Goal: Task Accomplishment & Management: Use online tool/utility

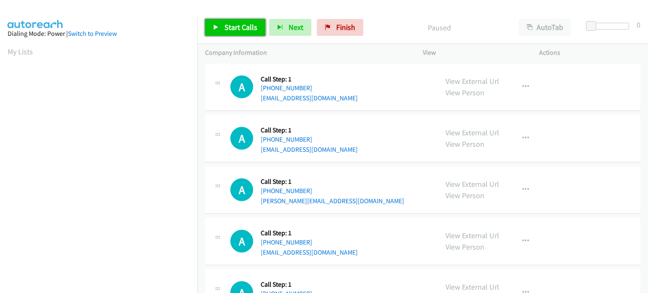
click at [233, 25] on span "Start Calls" at bounding box center [241, 27] width 33 height 10
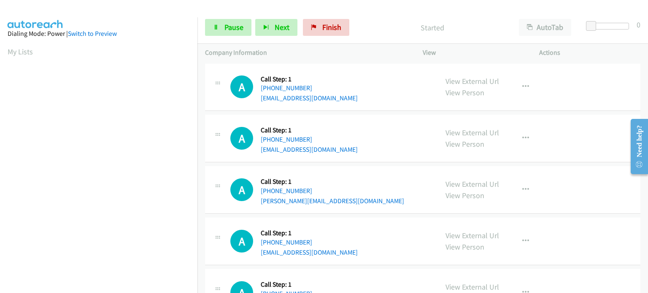
click at [237, 16] on div "Start Calls Pause Next Finish Started AutoTab AutoTab 0" at bounding box center [423, 27] width 451 height 33
click at [236, 30] on span "Pause" at bounding box center [234, 27] width 19 height 10
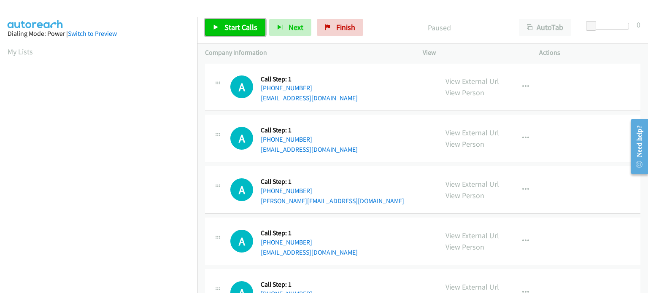
drag, startPoint x: 237, startPoint y: 30, endPoint x: 231, endPoint y: 28, distance: 5.9
click at [237, 30] on span "Start Calls" at bounding box center [241, 27] width 33 height 10
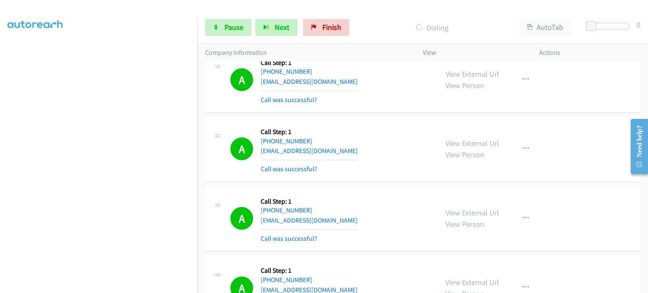
scroll to position [211, 0]
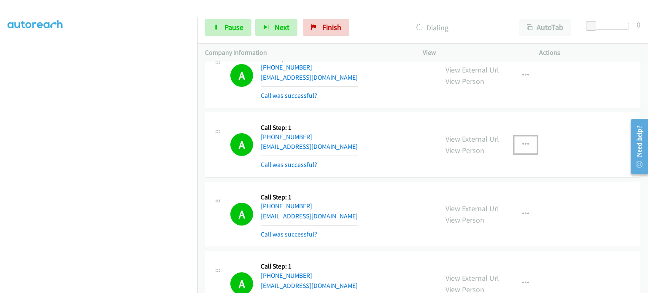
click at [523, 145] on icon "button" at bounding box center [526, 144] width 7 height 7
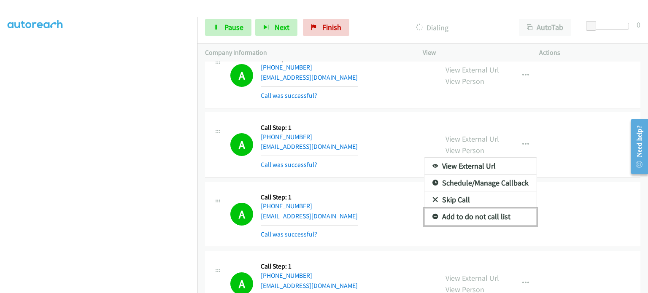
click at [480, 213] on link "Add to do not call list" at bounding box center [481, 217] width 112 height 17
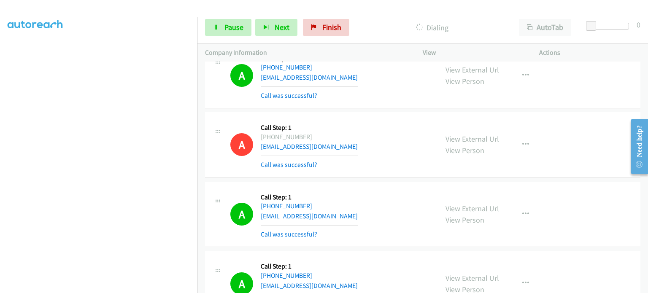
scroll to position [54, 0]
click at [221, 28] on link "Pause" at bounding box center [228, 27] width 46 height 17
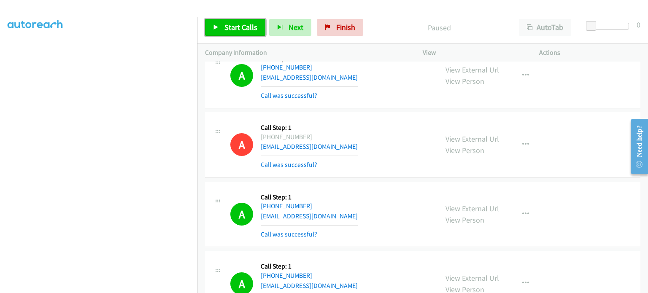
click at [222, 28] on link "Start Calls" at bounding box center [235, 27] width 60 height 17
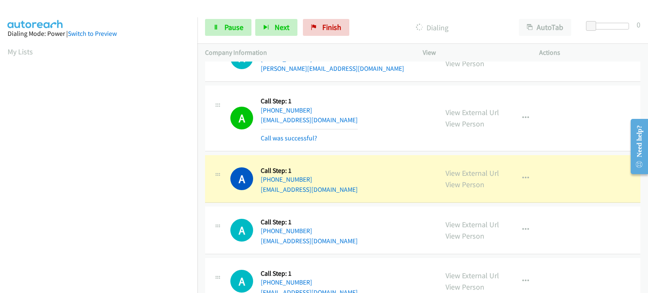
scroll to position [718, 0]
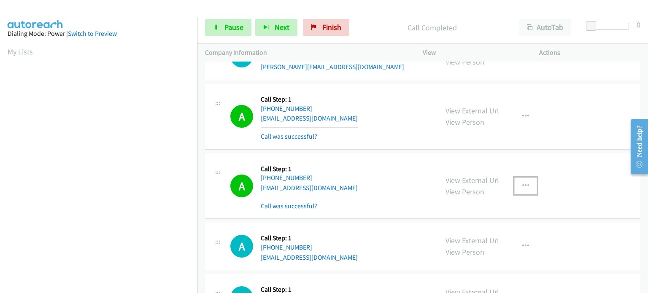
click at [523, 183] on icon "button" at bounding box center [526, 186] width 7 height 7
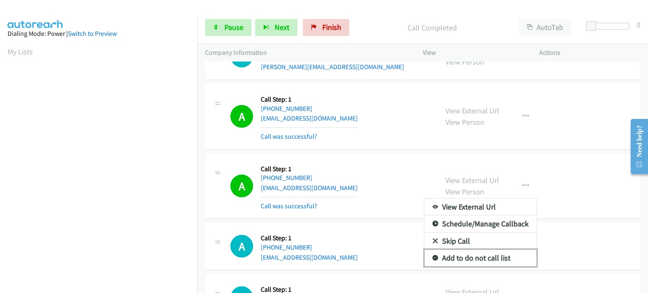
click at [480, 250] on link "Add to do not call list" at bounding box center [481, 258] width 112 height 17
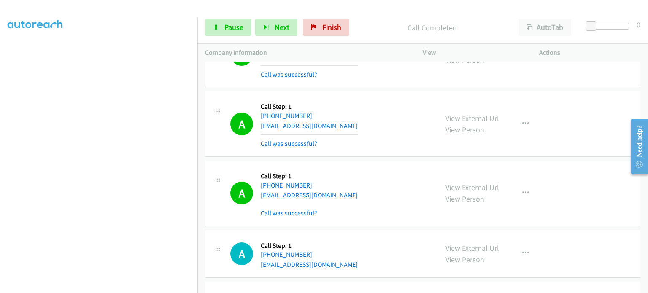
scroll to position [1098, 0]
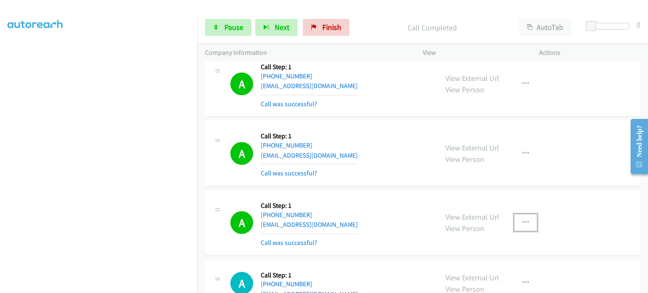
click at [523, 220] on icon "button" at bounding box center [526, 223] width 7 height 7
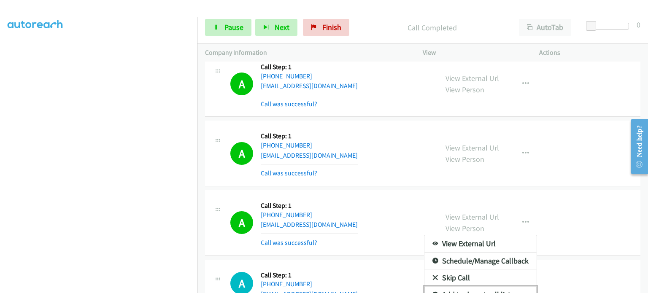
click at [486, 287] on link "Add to do not call list" at bounding box center [481, 295] width 112 height 17
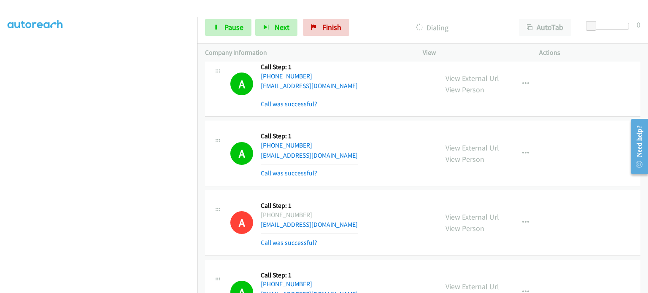
scroll to position [180, 0]
click at [225, 25] on span "Pause" at bounding box center [234, 27] width 19 height 10
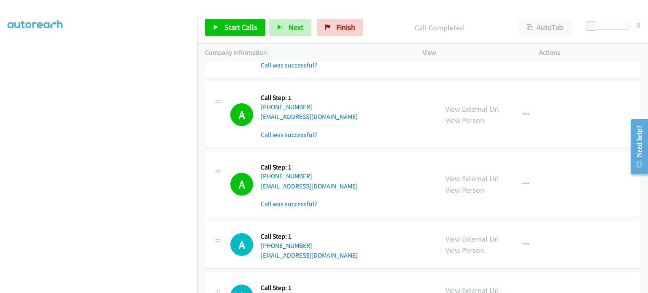
scroll to position [1691, 0]
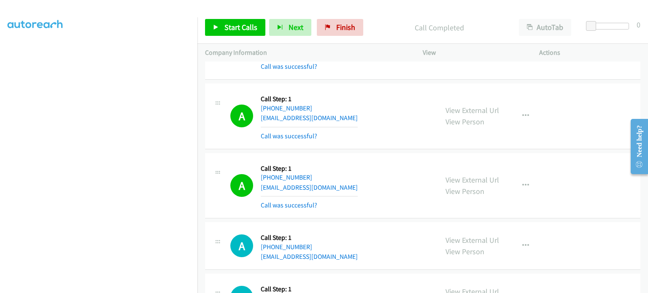
click at [398, 33] on div "Call Completed" at bounding box center [439, 27] width 144 height 17
click at [241, 22] on link "Start Calls" at bounding box center [235, 27] width 60 height 17
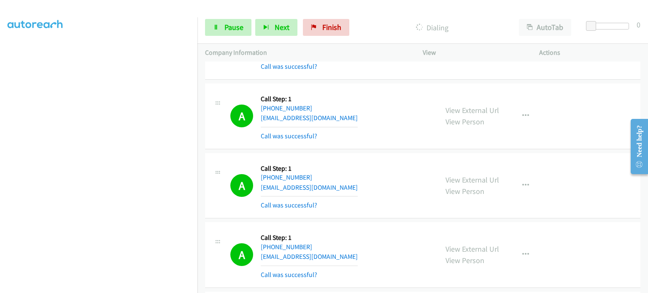
scroll to position [180, 0]
click at [232, 27] on span "Pause" at bounding box center [234, 27] width 19 height 10
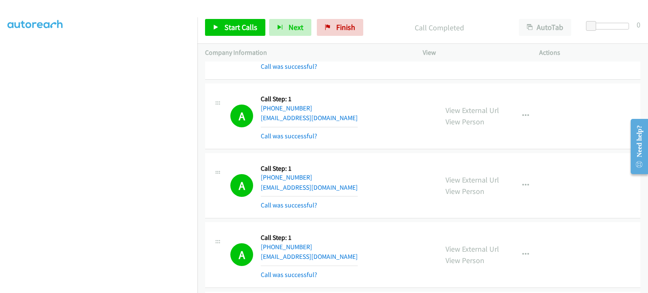
click at [399, 93] on div "A Callback Scheduled Call Step: 1 America/New_York +1 203-993-0405 dvitols@live…" at bounding box center [331, 116] width 200 height 50
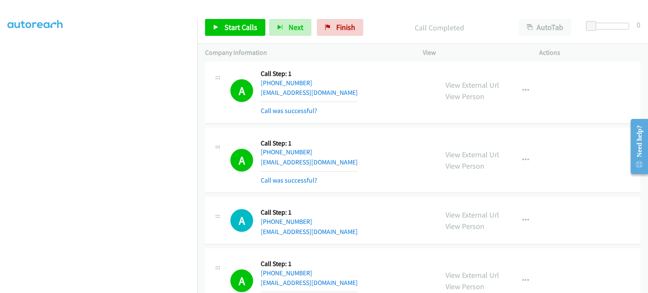
scroll to position [2451, 0]
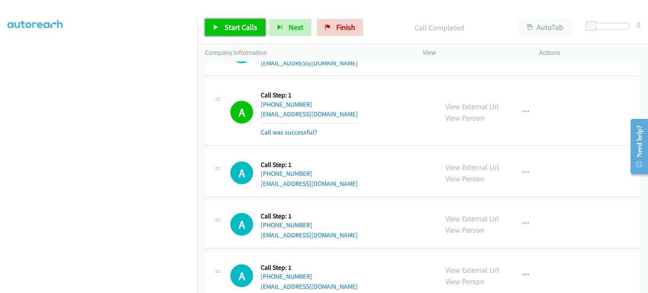
click at [238, 27] on span "Start Calls" at bounding box center [241, 27] width 33 height 10
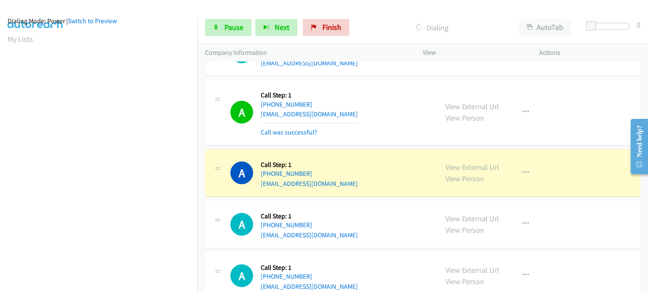
scroll to position [0, 0]
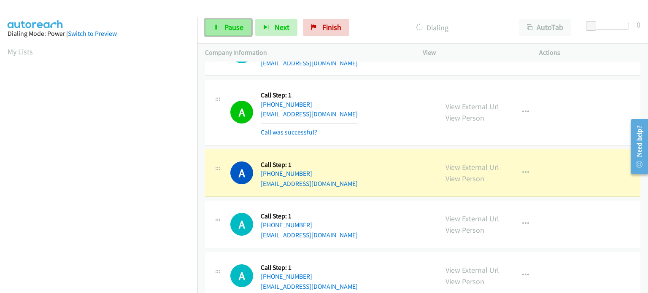
click at [234, 32] on link "Pause" at bounding box center [228, 27] width 46 height 17
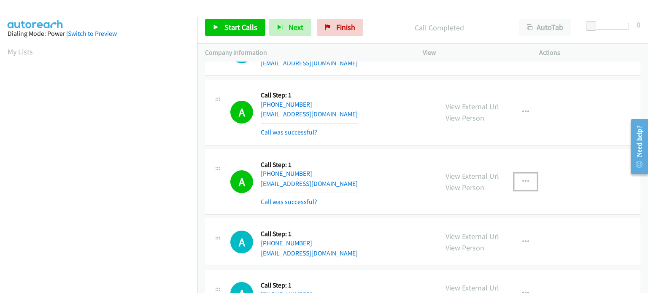
click at [523, 179] on icon "button" at bounding box center [526, 182] width 7 height 7
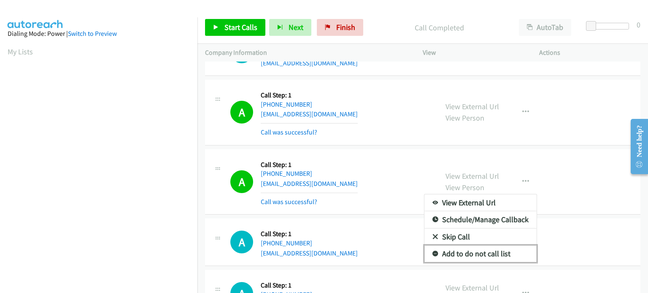
click at [492, 246] on link "Add to do not call list" at bounding box center [481, 254] width 112 height 17
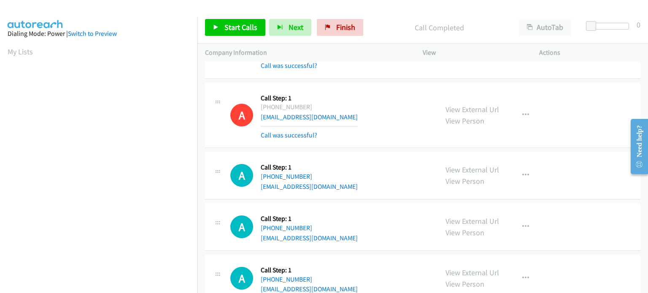
scroll to position [2493, 0]
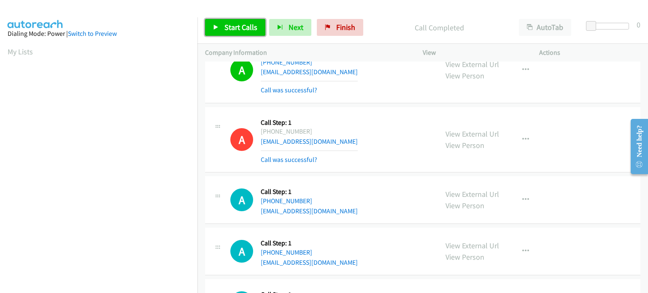
click at [223, 24] on link "Start Calls" at bounding box center [235, 27] width 60 height 17
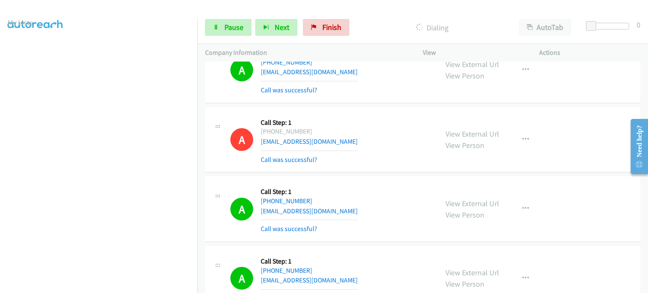
scroll to position [0, 0]
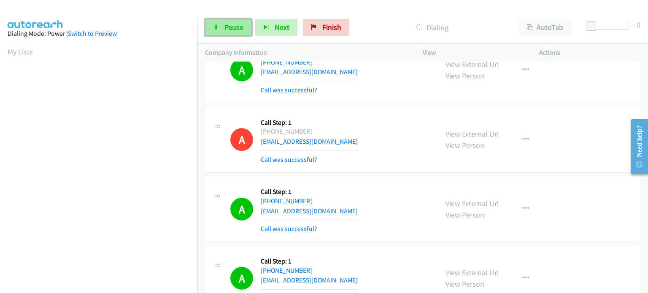
click at [232, 24] on span "Pause" at bounding box center [234, 27] width 19 height 10
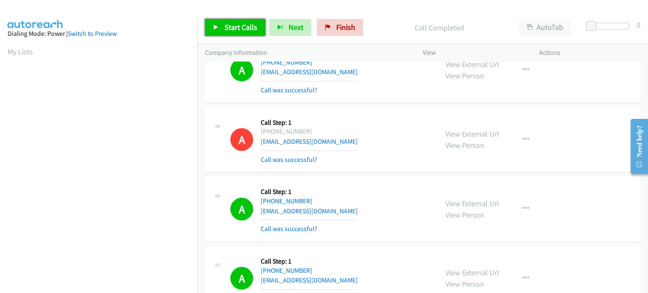
click at [228, 30] on span "Start Calls" at bounding box center [241, 27] width 33 height 10
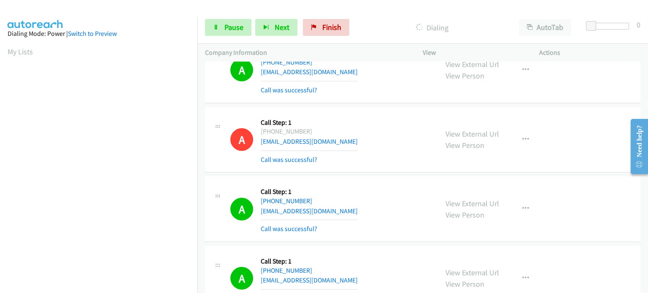
scroll to position [180, 0]
click at [93, 288] on section at bounding box center [99, 93] width 182 height 404
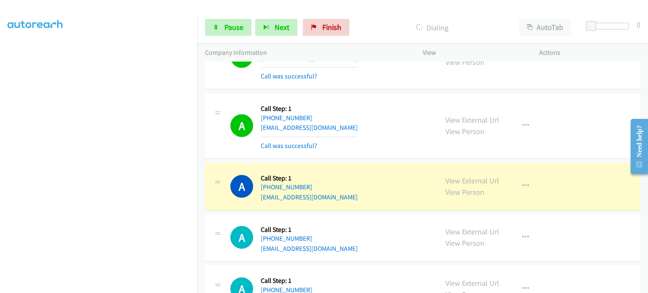
scroll to position [3802, 0]
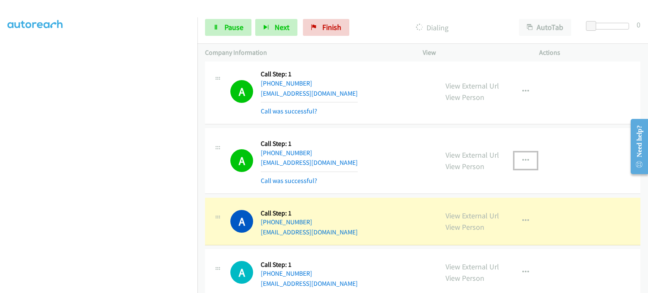
click at [525, 157] on icon "button" at bounding box center [526, 160] width 7 height 7
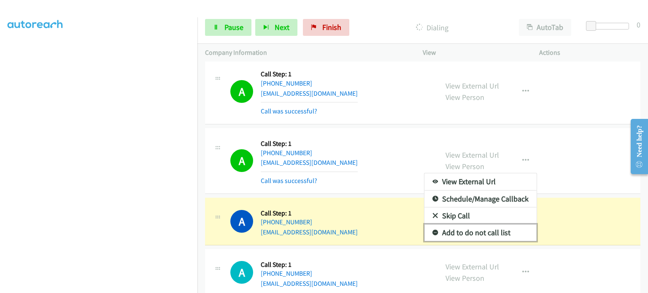
click at [491, 225] on link "Add to do not call list" at bounding box center [481, 233] width 112 height 17
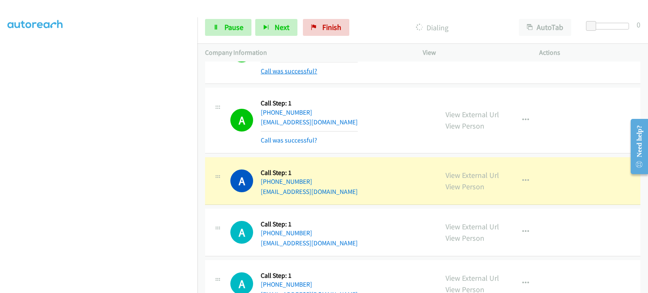
scroll to position [3971, 0]
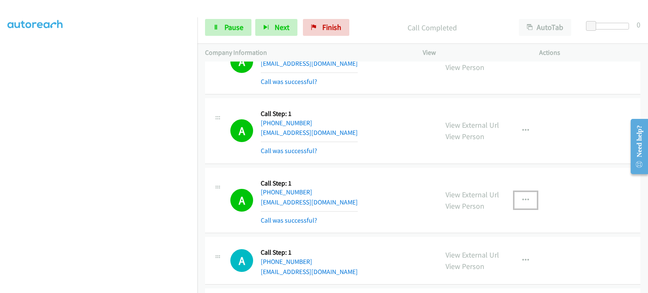
click at [523, 197] on icon "button" at bounding box center [526, 200] width 7 height 7
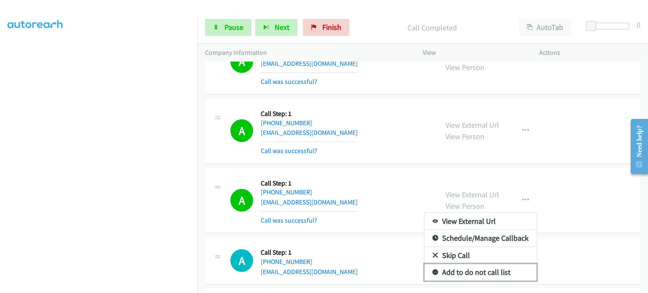
click at [492, 264] on link "Add to do not call list" at bounding box center [481, 272] width 112 height 17
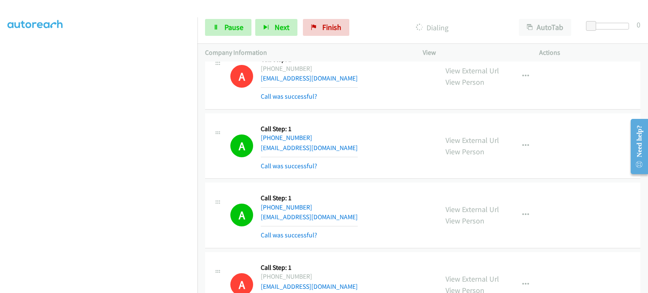
scroll to position [54, 0]
click at [236, 33] on link "Pause" at bounding box center [228, 27] width 46 height 17
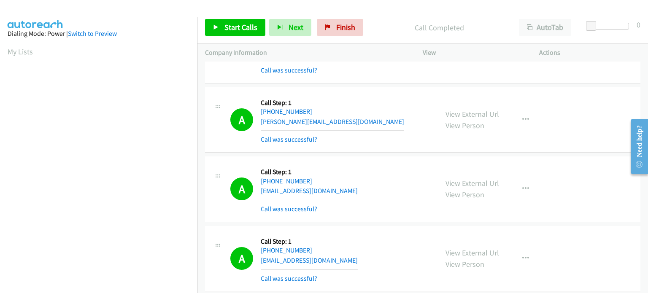
scroll to position [4393, 0]
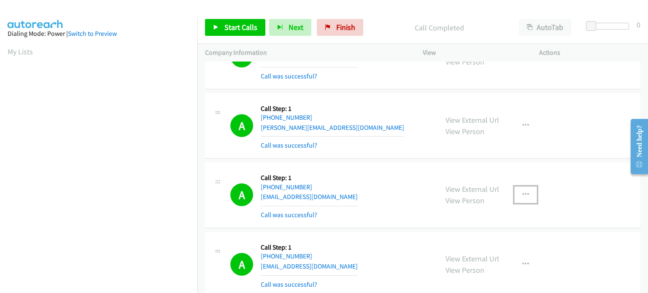
click at [518, 187] on button "button" at bounding box center [526, 195] width 23 height 17
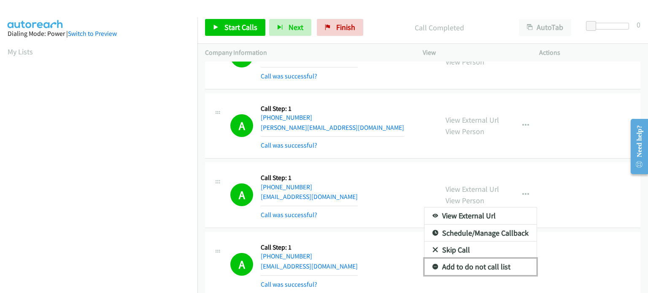
click at [461, 259] on link "Add to do not call list" at bounding box center [481, 267] width 112 height 17
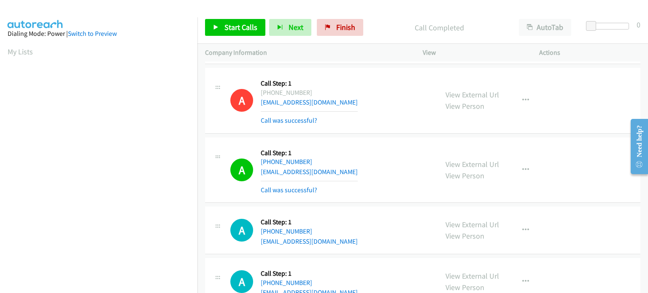
scroll to position [4477, 0]
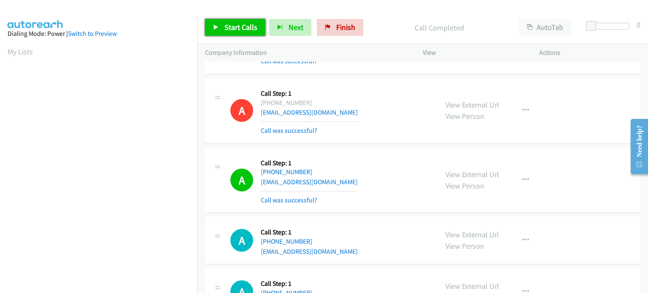
click at [245, 25] on span "Start Calls" at bounding box center [241, 27] width 33 height 10
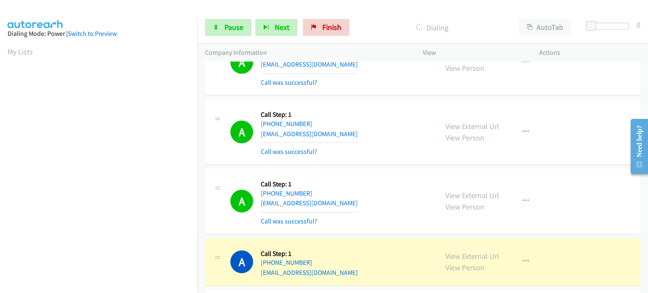
scroll to position [4857, 0]
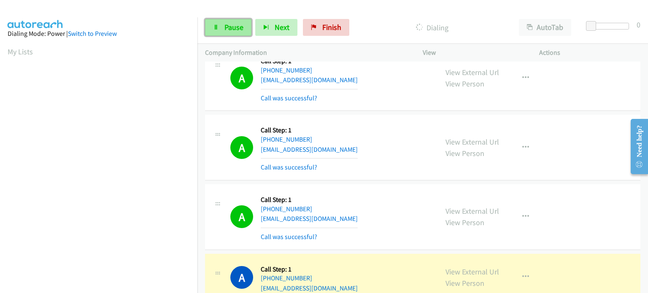
click at [230, 25] on span "Pause" at bounding box center [234, 27] width 19 height 10
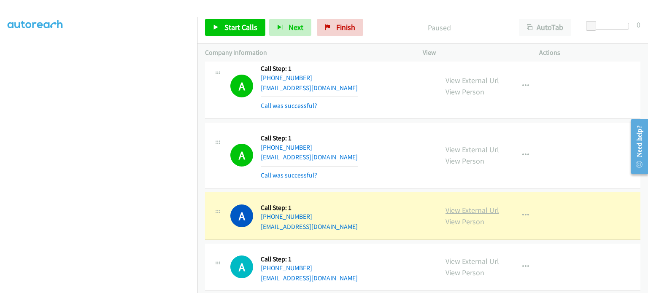
scroll to position [4942, 0]
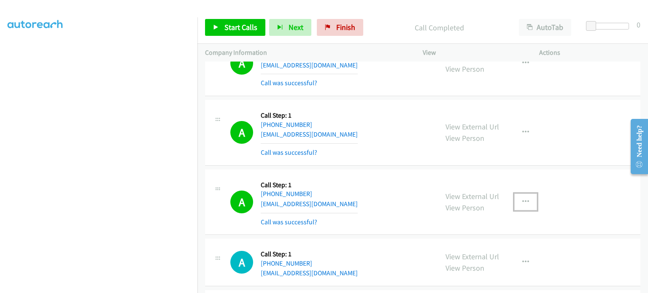
click at [523, 199] on icon "button" at bounding box center [526, 202] width 7 height 7
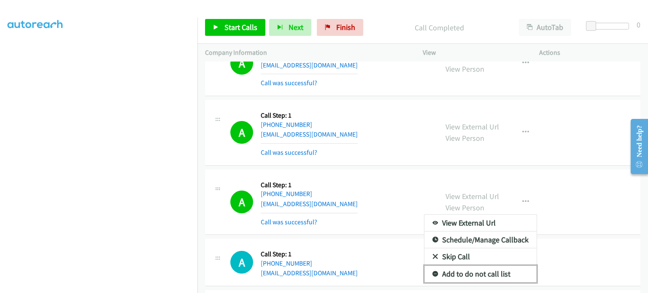
drag, startPoint x: 487, startPoint y: 231, endPoint x: 395, endPoint y: 175, distance: 107.0
click at [486, 266] on link "Add to do not call list" at bounding box center [481, 274] width 112 height 17
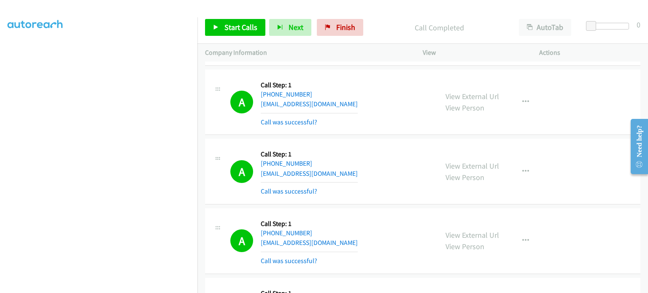
scroll to position [4773, 0]
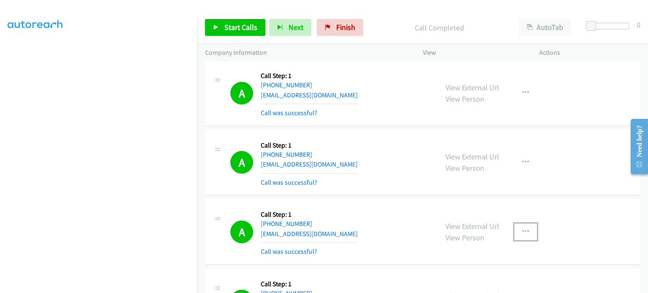
click at [525, 229] on icon "button" at bounding box center [526, 232] width 7 height 7
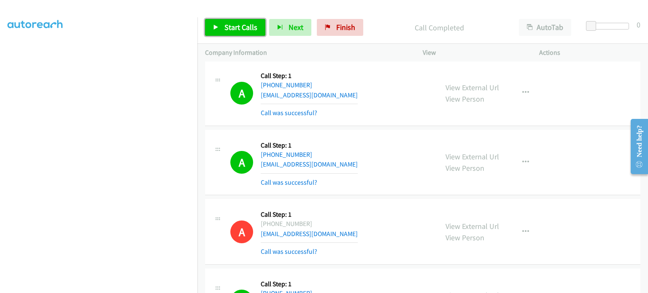
click at [225, 31] on span "Start Calls" at bounding box center [241, 27] width 33 height 10
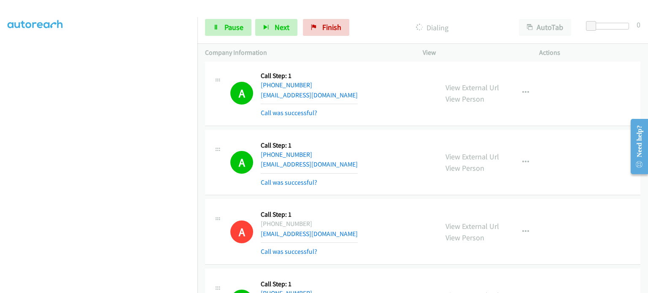
scroll to position [0, 0]
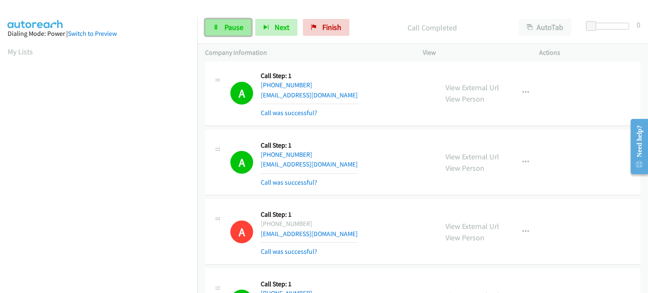
click at [231, 28] on span "Pause" at bounding box center [234, 27] width 19 height 10
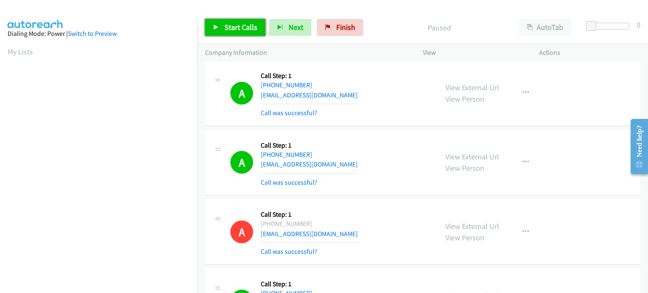
click at [227, 29] on span "Start Calls" at bounding box center [241, 27] width 33 height 10
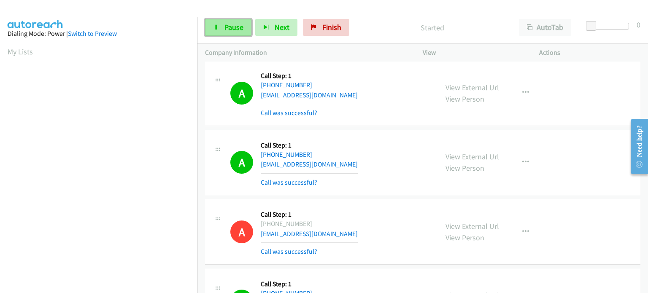
click at [221, 23] on link "Pause" at bounding box center [228, 27] width 46 height 17
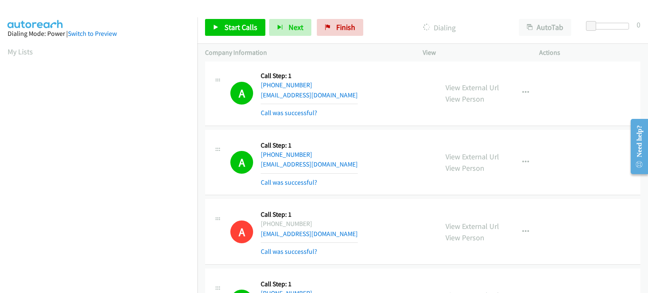
scroll to position [180, 0]
click at [237, 26] on span "Start Calls" at bounding box center [241, 27] width 33 height 10
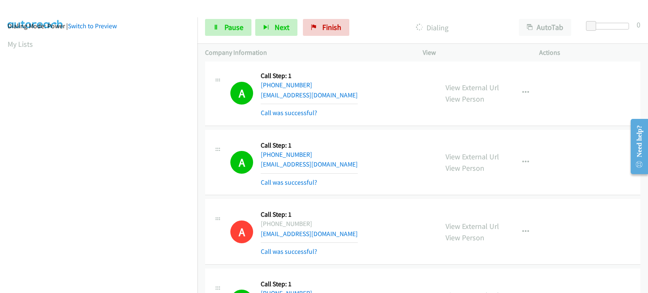
scroll to position [0, 0]
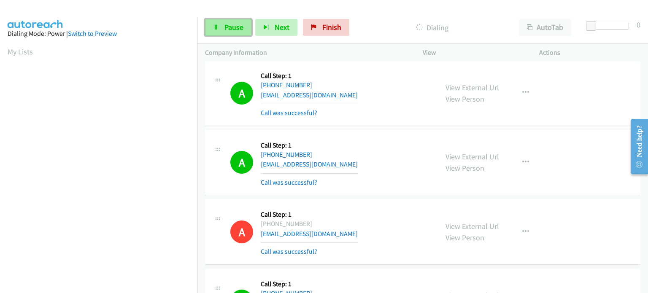
click at [228, 28] on span "Pause" at bounding box center [234, 27] width 19 height 10
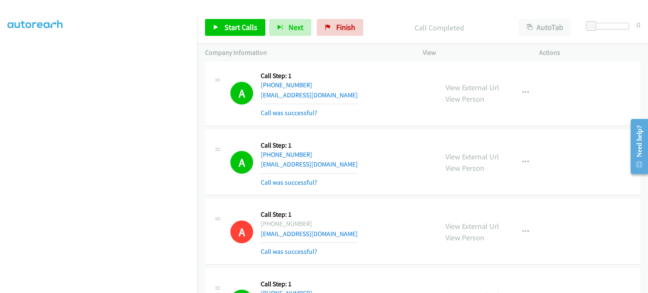
scroll to position [11, 0]
click at [233, 28] on span "Start Calls" at bounding box center [241, 27] width 33 height 10
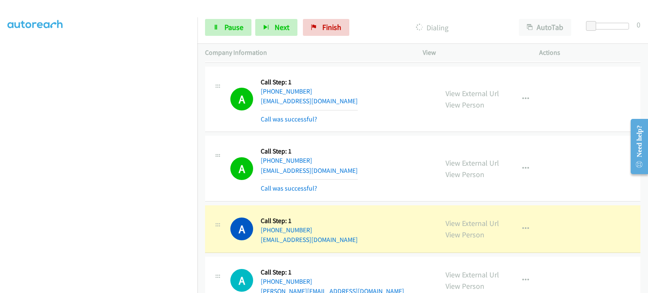
scroll to position [5744, 0]
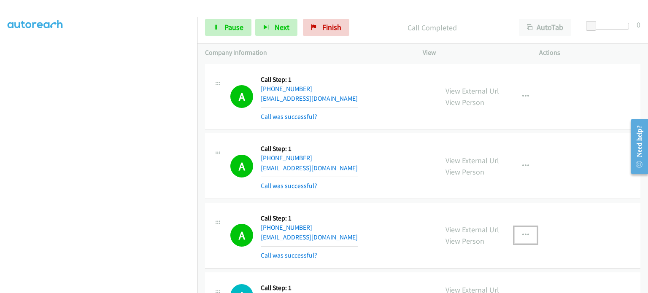
click at [523, 232] on icon "button" at bounding box center [526, 235] width 7 height 7
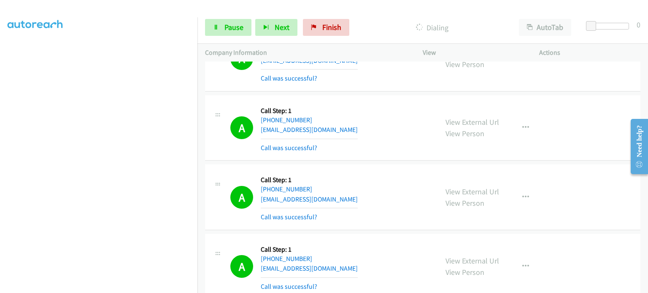
scroll to position [6335, 0]
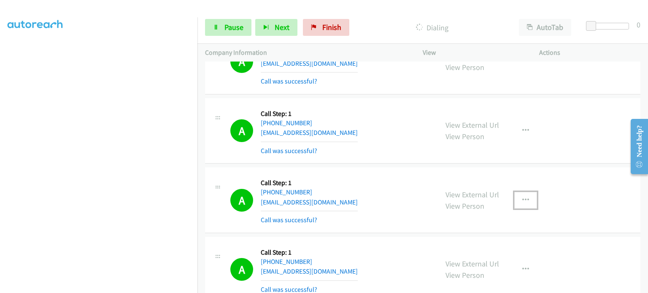
click at [523, 197] on icon "button" at bounding box center [526, 200] width 7 height 7
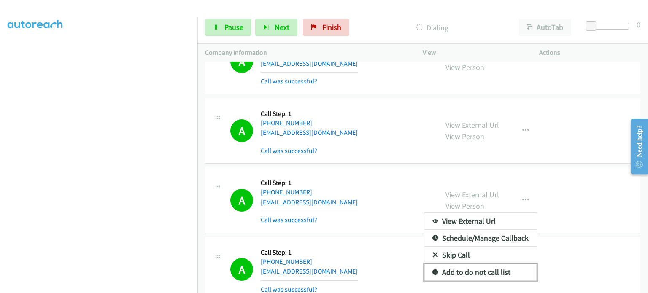
click at [478, 264] on link "Add to do not call list" at bounding box center [481, 272] width 112 height 17
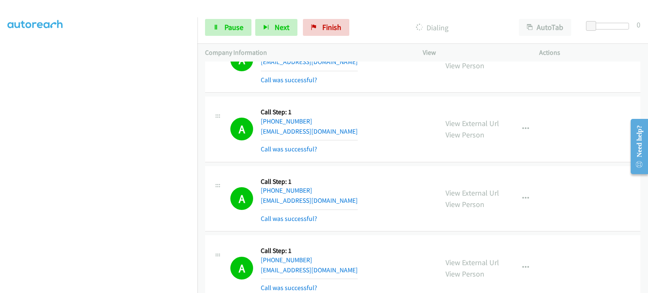
scroll to position [7264, 0]
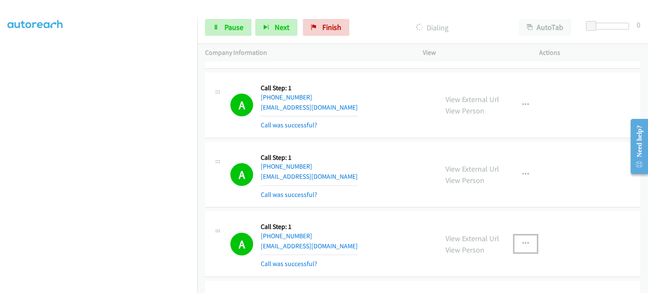
click at [523, 241] on icon "button" at bounding box center [526, 244] width 7 height 7
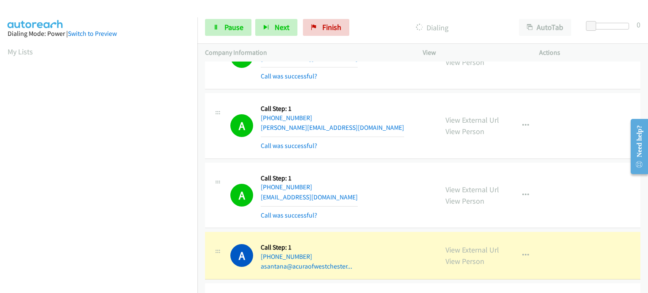
scroll to position [180, 0]
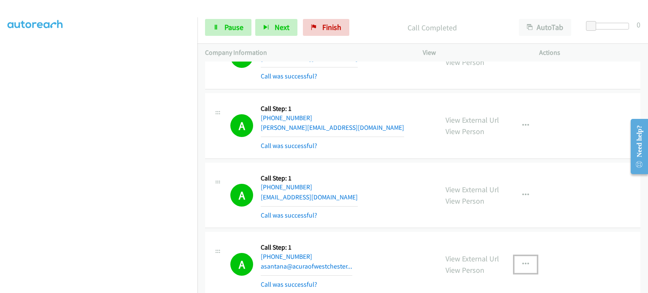
click at [523, 261] on icon "button" at bounding box center [526, 264] width 7 height 7
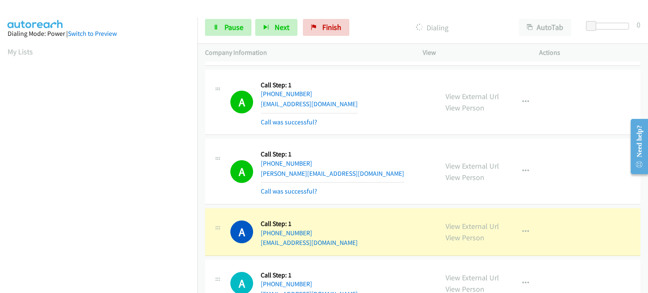
scroll to position [7801, 0]
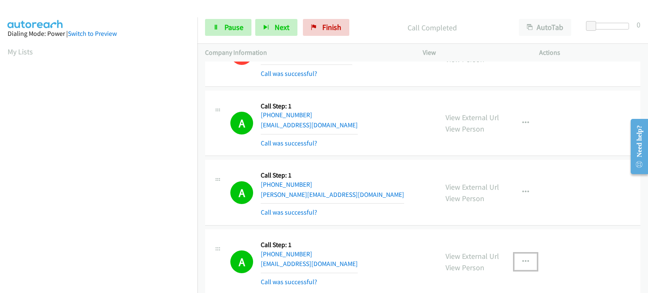
click at [525, 259] on icon "button" at bounding box center [526, 262] width 7 height 7
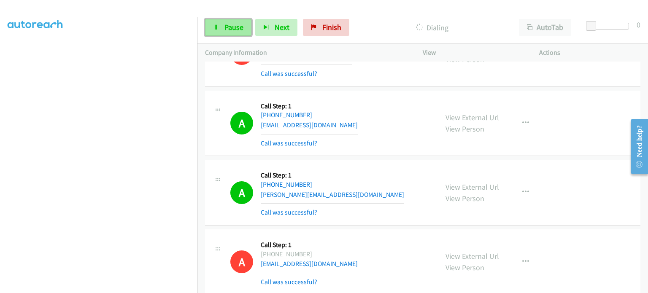
click at [228, 28] on span "Pause" at bounding box center [234, 27] width 19 height 10
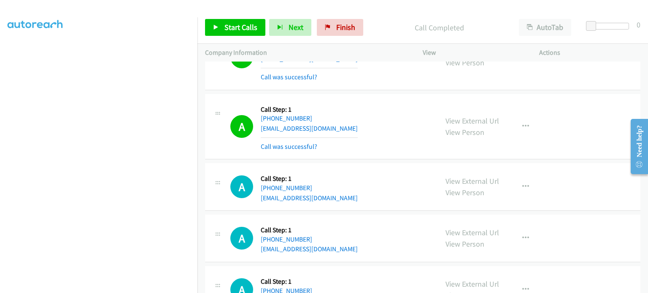
scroll to position [8278, 0]
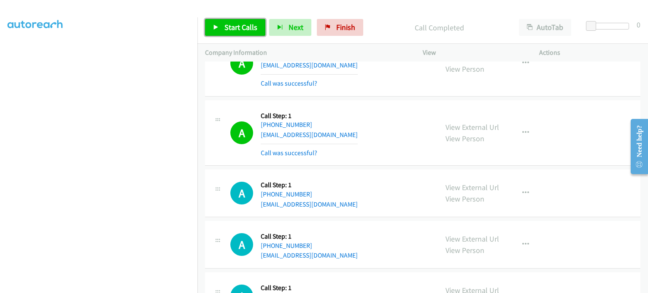
click at [225, 31] on span "Start Calls" at bounding box center [241, 27] width 33 height 10
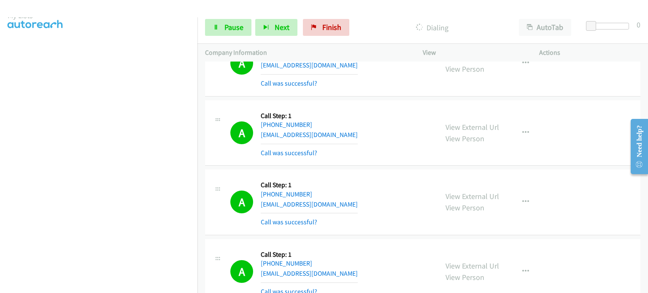
scroll to position [11, 0]
click at [223, 25] on link "Pause" at bounding box center [228, 27] width 46 height 17
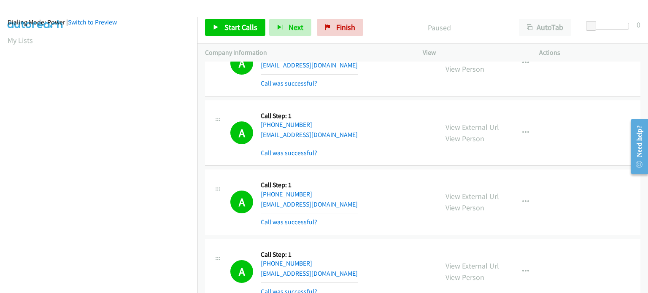
scroll to position [180, 0]
click at [216, 25] on icon at bounding box center [216, 28] width 6 height 6
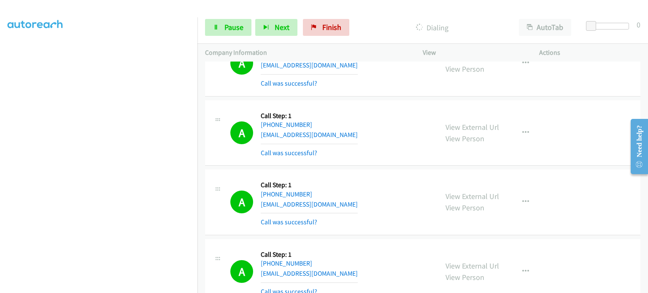
scroll to position [0, 0]
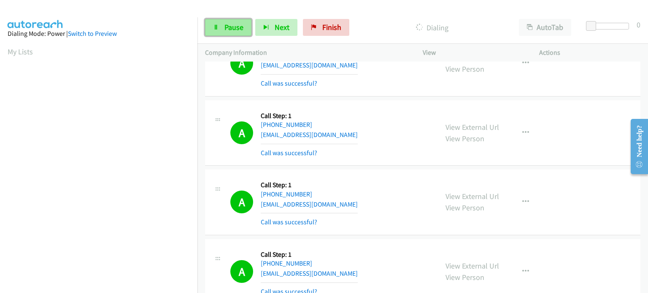
click at [230, 23] on span "Pause" at bounding box center [234, 27] width 19 height 10
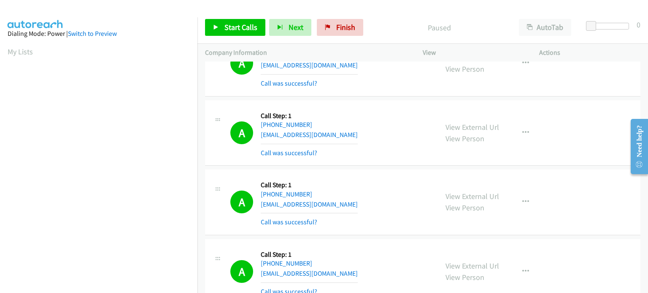
scroll to position [180, 0]
click at [229, 30] on span "Start Calls" at bounding box center [241, 27] width 33 height 10
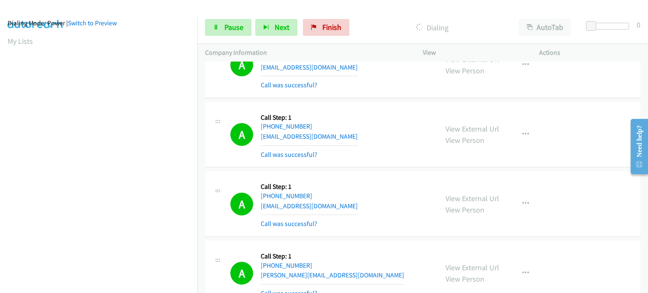
scroll to position [9080, 0]
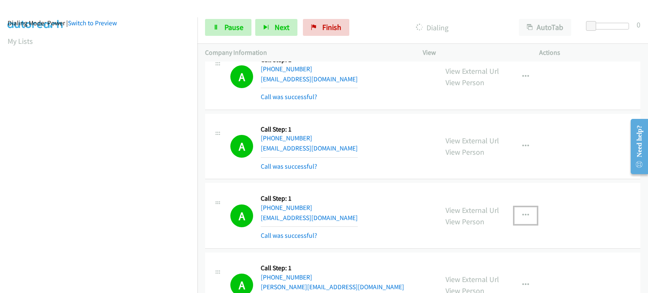
click at [519, 207] on button "button" at bounding box center [526, 215] width 23 height 17
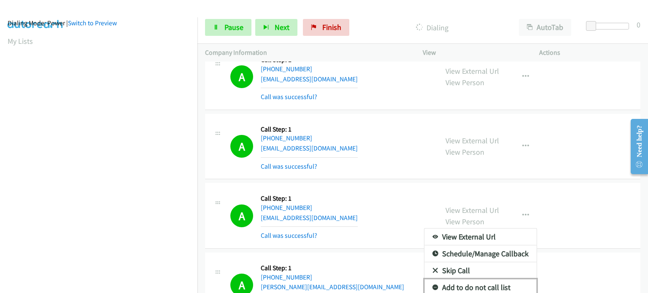
click at [468, 279] on link "Add to do not call list" at bounding box center [481, 287] width 112 height 17
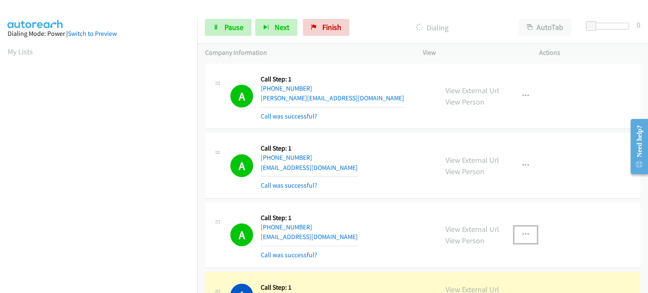
scroll to position [180, 0]
click at [523, 232] on icon "button" at bounding box center [526, 235] width 7 height 7
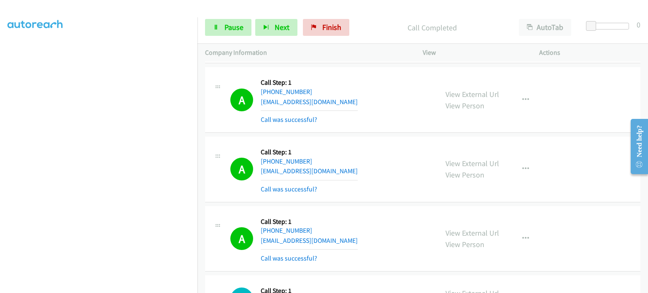
scroll to position [9840, 0]
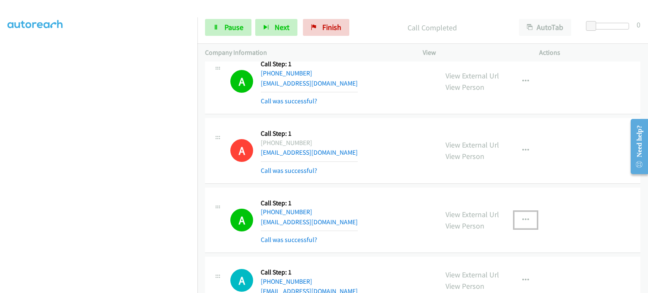
click at [524, 217] on icon "button" at bounding box center [526, 220] width 7 height 7
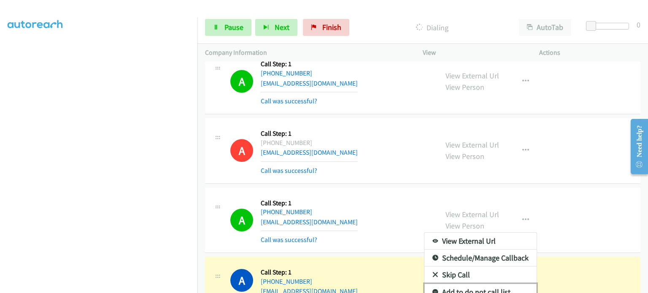
click at [453, 284] on link "Add to do not call list" at bounding box center [481, 292] width 112 height 17
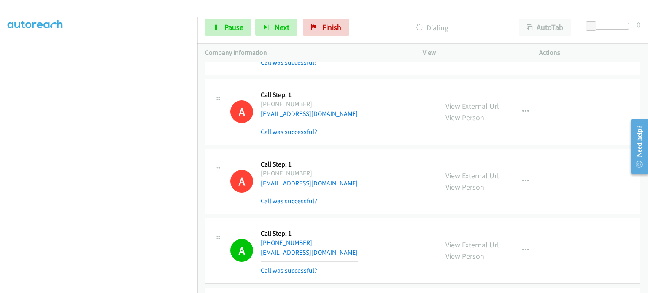
scroll to position [9925, 0]
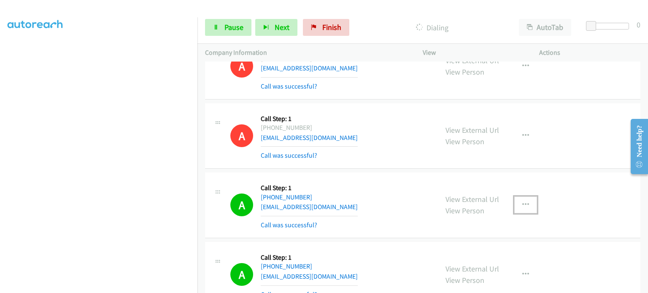
click at [523, 202] on icon "button" at bounding box center [526, 205] width 7 height 7
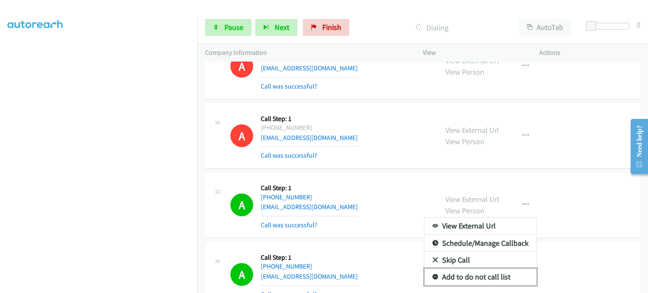
click at [480, 269] on link "Add to do not call list" at bounding box center [481, 277] width 112 height 17
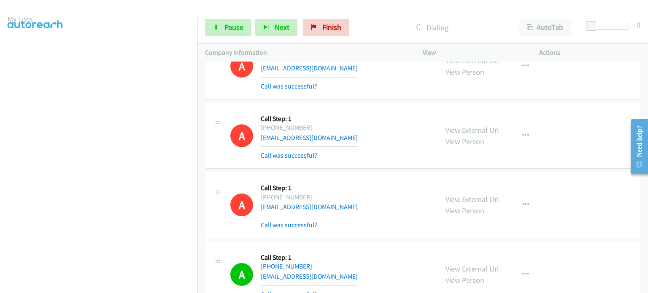
scroll to position [11, 0]
click at [230, 30] on span "Pause" at bounding box center [234, 27] width 19 height 10
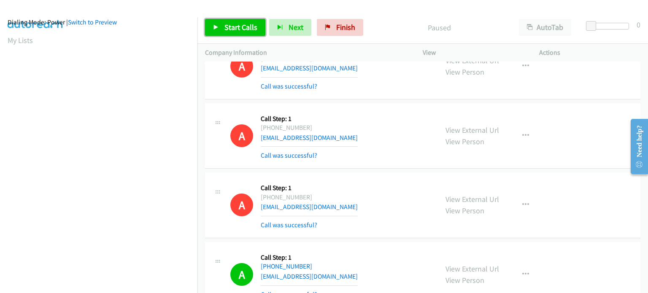
click at [230, 30] on span "Start Calls" at bounding box center [241, 27] width 33 height 10
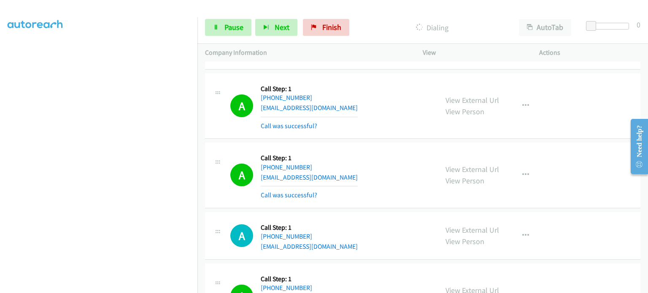
scroll to position [0, 0]
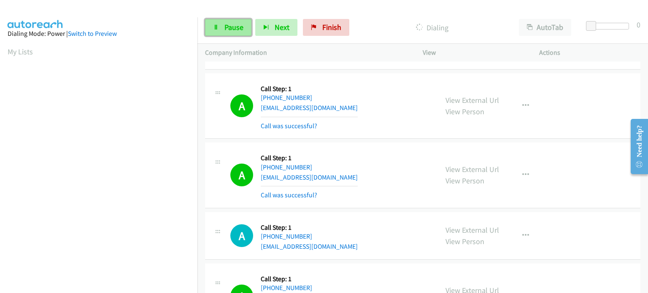
click at [239, 28] on span "Pause" at bounding box center [234, 27] width 19 height 10
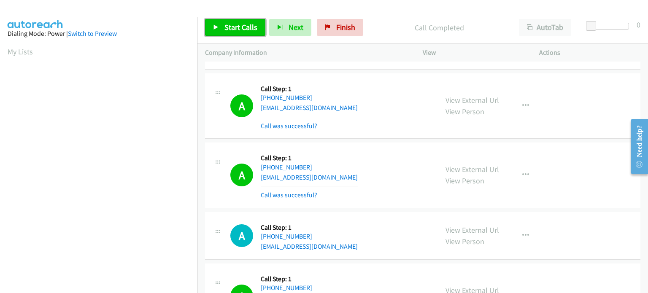
click at [241, 23] on span "Start Calls" at bounding box center [241, 27] width 33 height 10
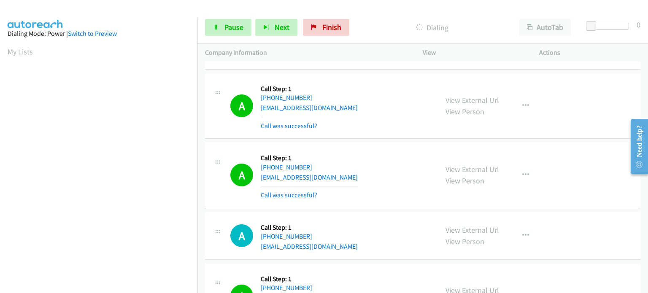
scroll to position [180, 0]
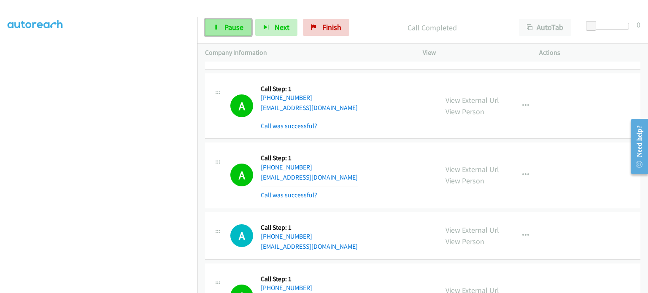
click at [214, 30] on link "Pause" at bounding box center [228, 27] width 46 height 17
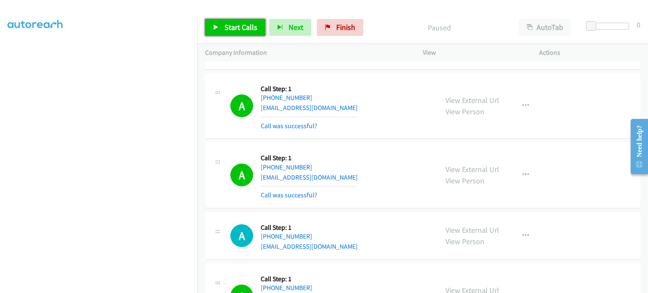
click at [223, 33] on link "Start Calls" at bounding box center [235, 27] width 60 height 17
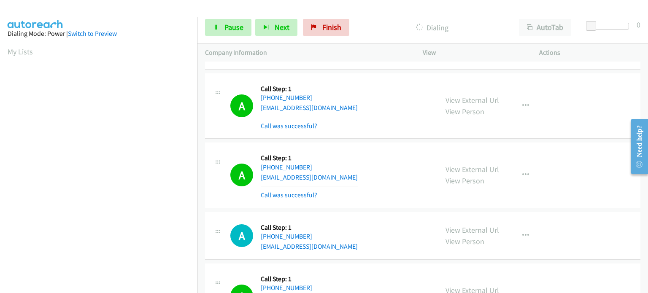
scroll to position [10112, 0]
click at [233, 25] on span "Pause" at bounding box center [234, 27] width 19 height 10
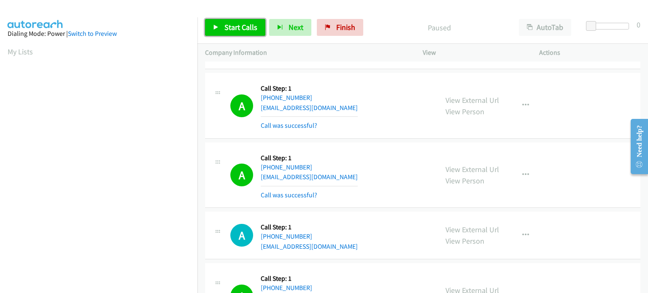
click at [233, 25] on span "Start Calls" at bounding box center [241, 27] width 33 height 10
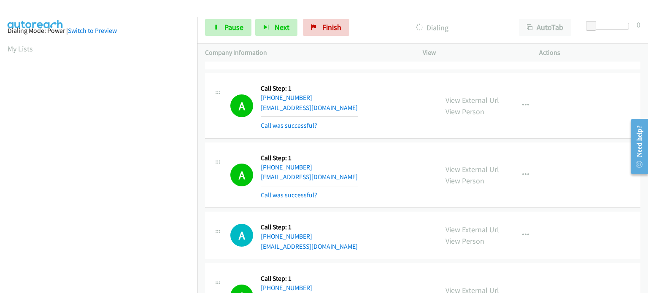
scroll to position [0, 0]
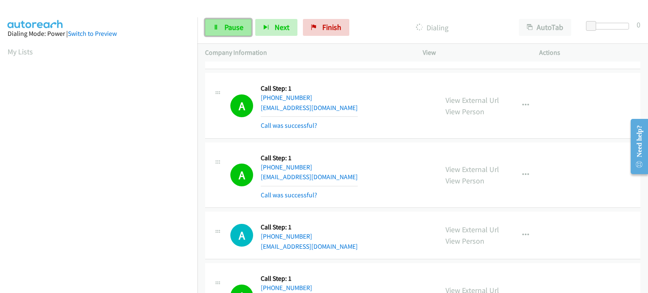
click at [216, 27] on icon at bounding box center [216, 28] width 6 height 6
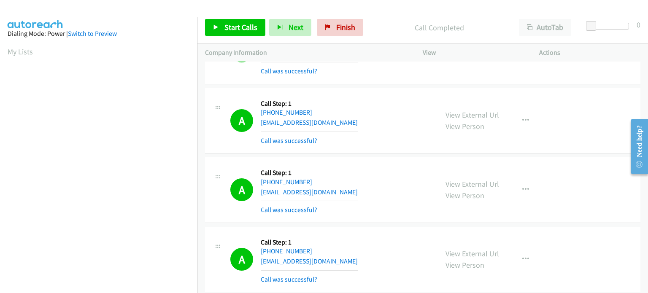
scroll to position [9352, 0]
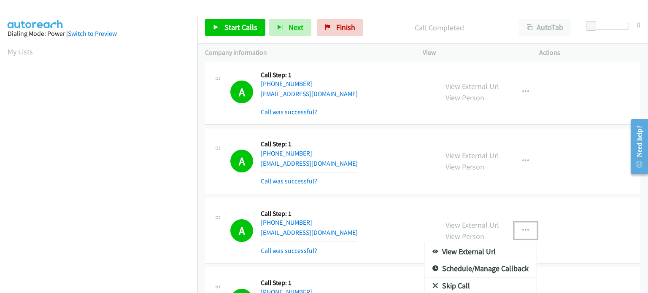
scroll to position [9436, 0]
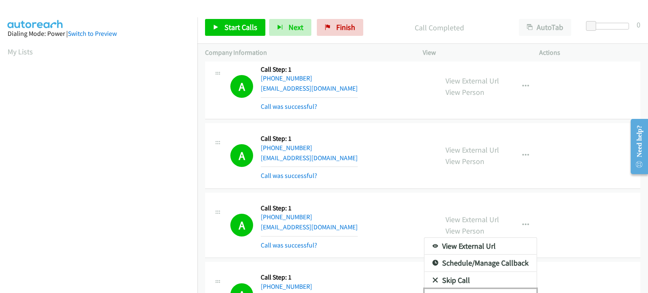
click at [470, 289] on link "Add to do not call list" at bounding box center [481, 297] width 112 height 17
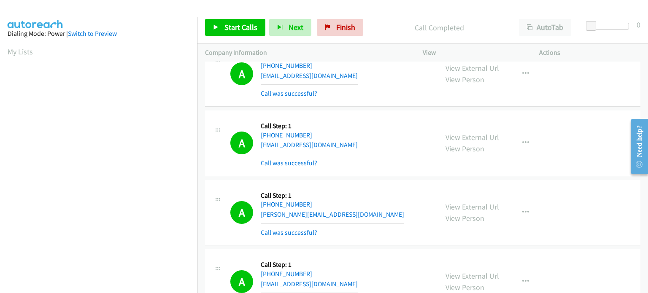
scroll to position [0, 0]
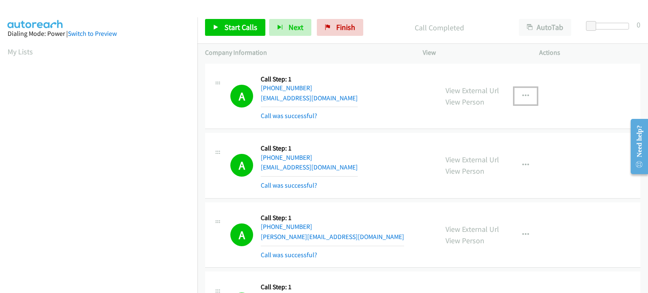
click at [523, 95] on icon "button" at bounding box center [526, 96] width 7 height 7
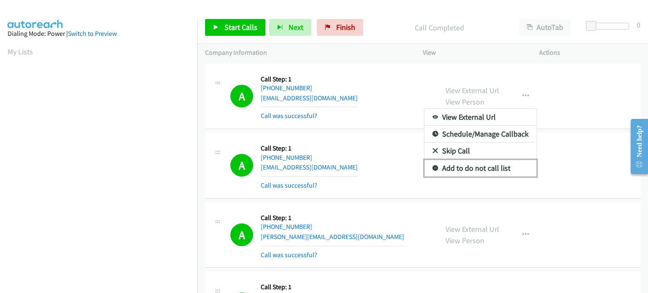
click at [458, 167] on link "Add to do not call list" at bounding box center [481, 168] width 112 height 17
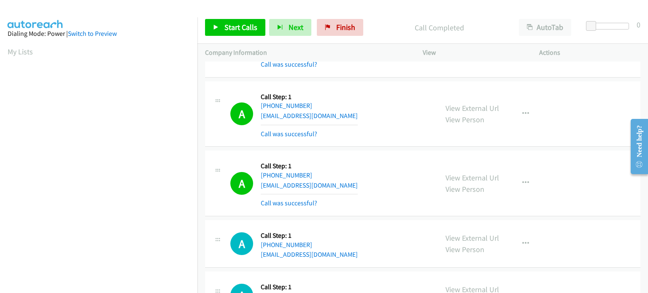
scroll to position [10975, 0]
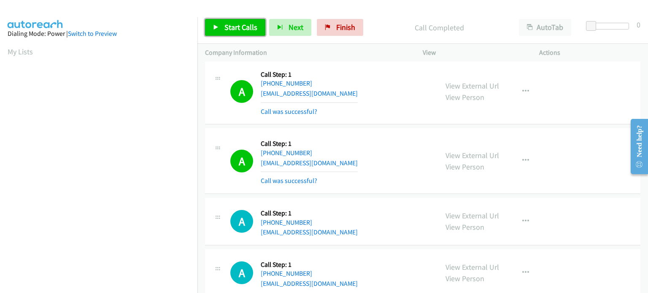
click at [236, 21] on link "Start Calls" at bounding box center [235, 27] width 60 height 17
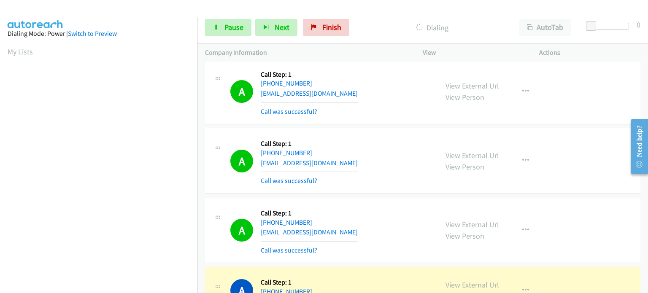
scroll to position [180, 0]
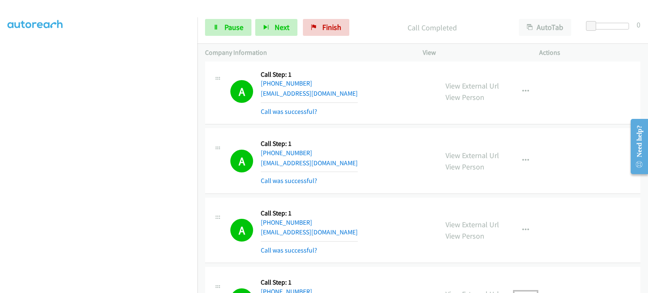
click at [399, 157] on div at bounding box center [324, 146] width 648 height 293
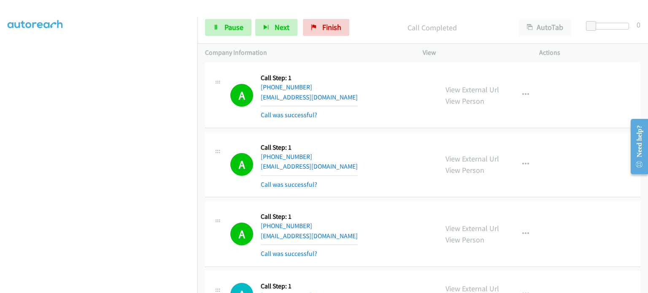
scroll to position [11053, 0]
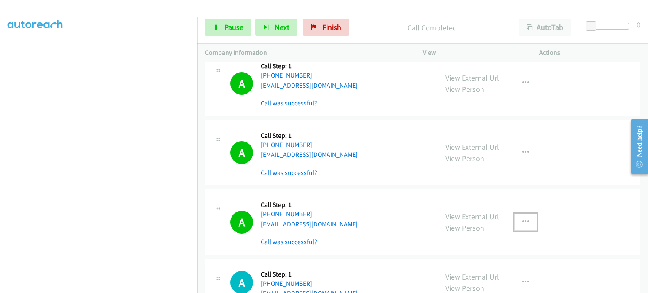
click at [527, 214] on button "button" at bounding box center [526, 222] width 23 height 17
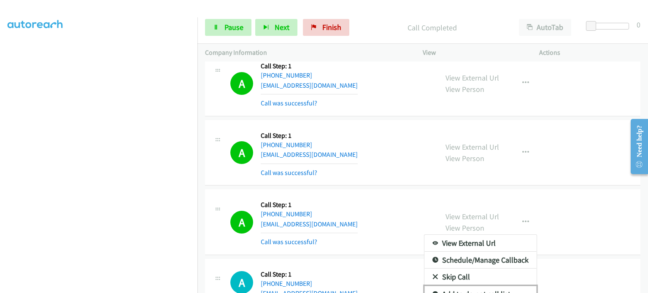
click at [480, 286] on link "Add to do not call list" at bounding box center [481, 294] width 112 height 17
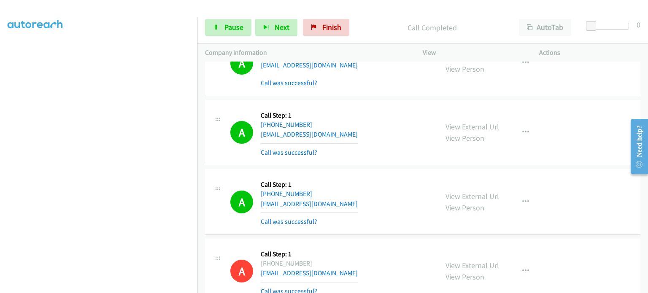
scroll to position [10986, 0]
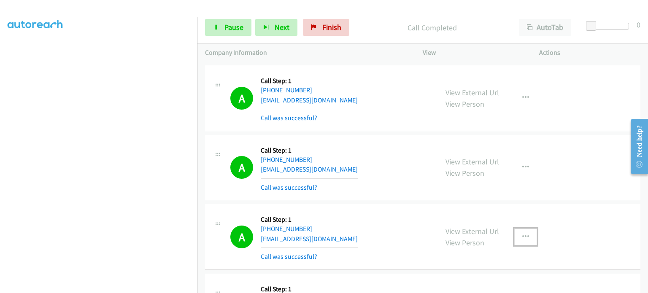
click at [523, 234] on icon "button" at bounding box center [526, 237] width 7 height 7
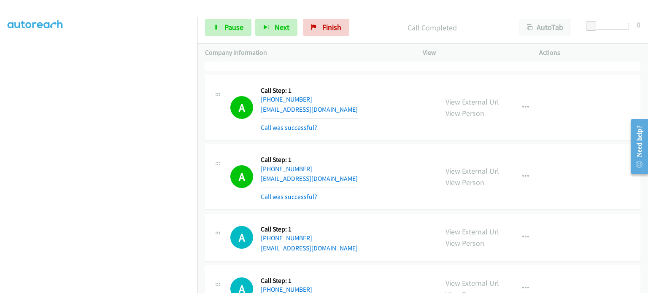
scroll to position [11222, 0]
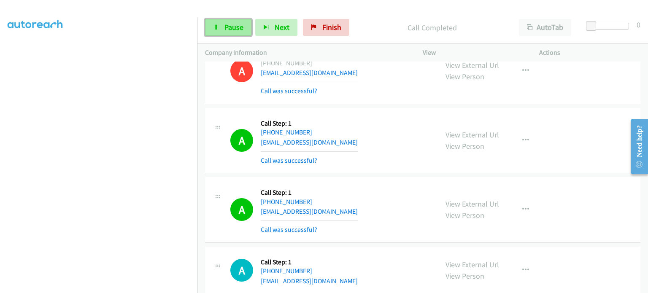
click at [228, 22] on span "Pause" at bounding box center [234, 27] width 19 height 10
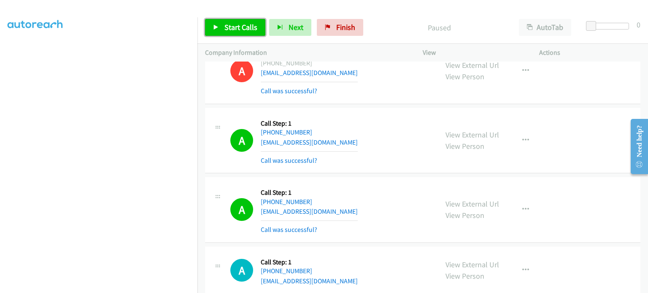
click at [228, 27] on span "Start Calls" at bounding box center [241, 27] width 33 height 10
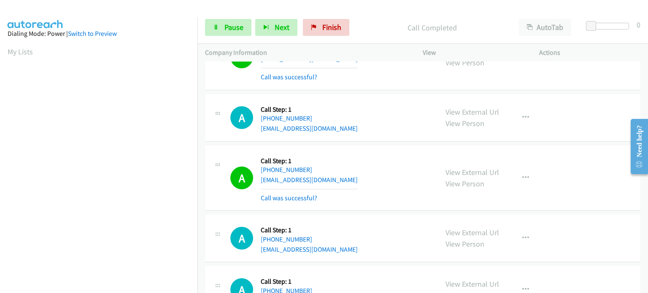
scroll to position [11349, 0]
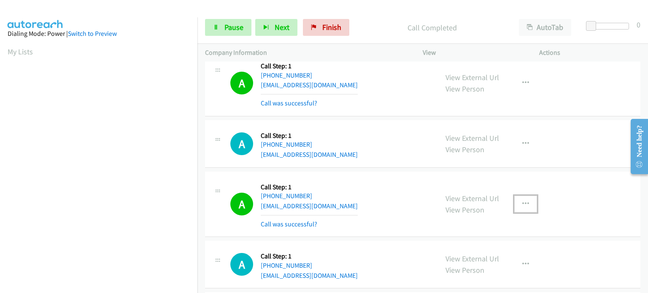
click at [523, 201] on icon "button" at bounding box center [526, 204] width 7 height 7
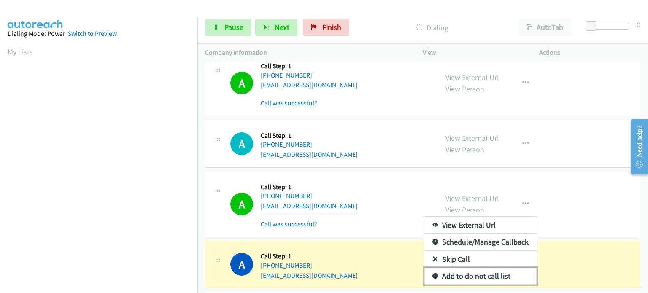
click at [486, 268] on link "Add to do not call list" at bounding box center [481, 276] width 112 height 17
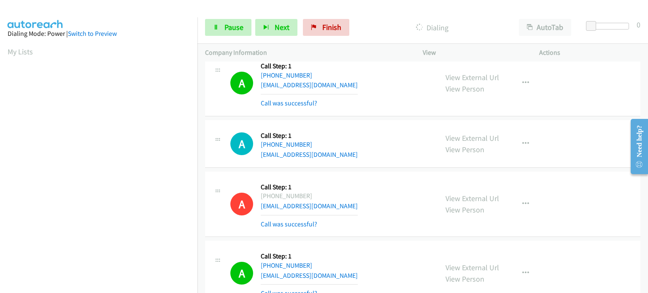
scroll to position [0, 0]
click at [225, 30] on span "Pause" at bounding box center [234, 27] width 19 height 10
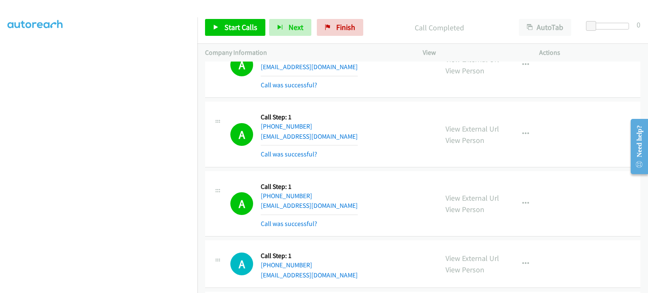
scroll to position [11626, 0]
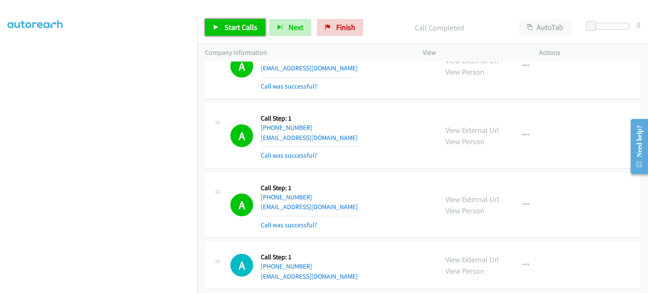
click at [231, 22] on link "Start Calls" at bounding box center [235, 27] width 60 height 17
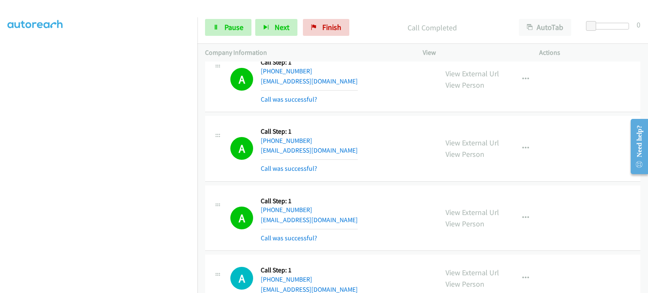
scroll to position [12360, 0]
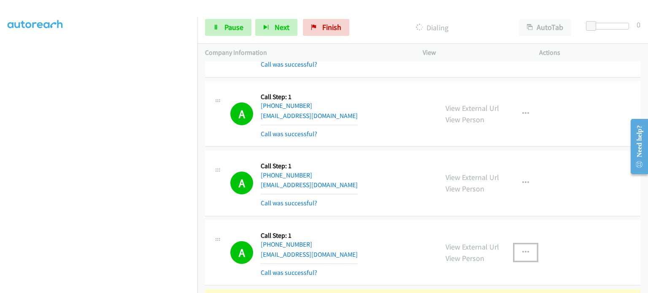
click at [524, 250] on icon "button" at bounding box center [526, 253] width 7 height 7
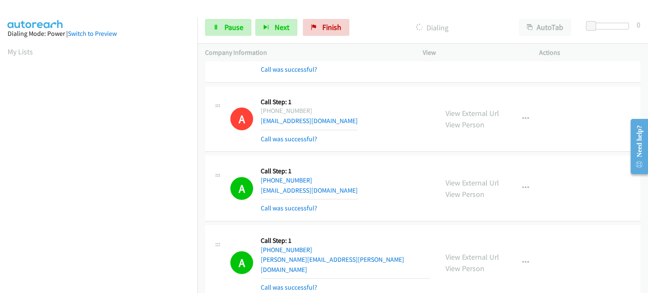
scroll to position [180, 0]
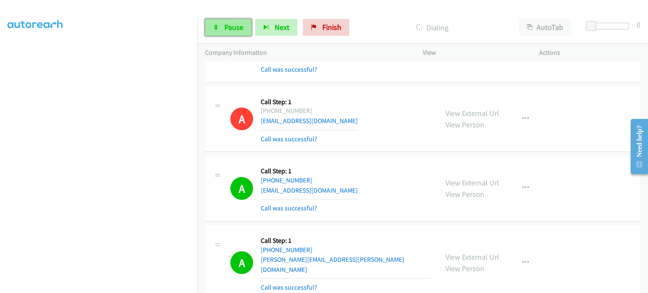
click at [239, 25] on span "Pause" at bounding box center [234, 27] width 19 height 10
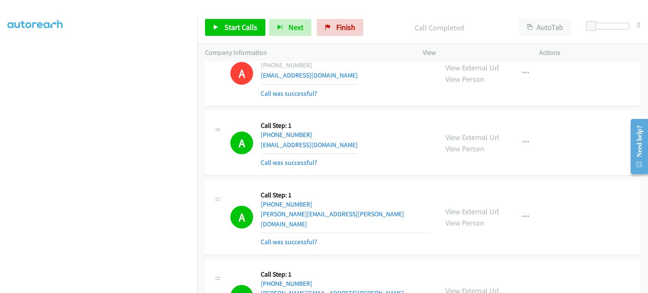
scroll to position [12536, 0]
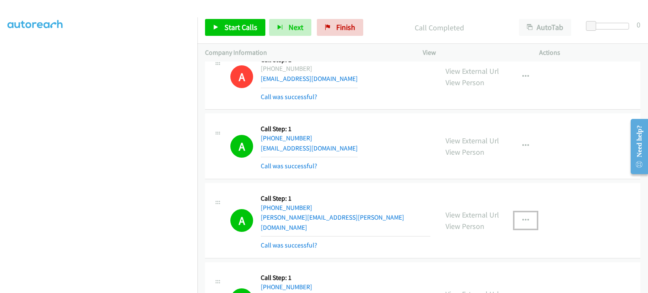
click at [523, 217] on icon "button" at bounding box center [526, 220] width 7 height 7
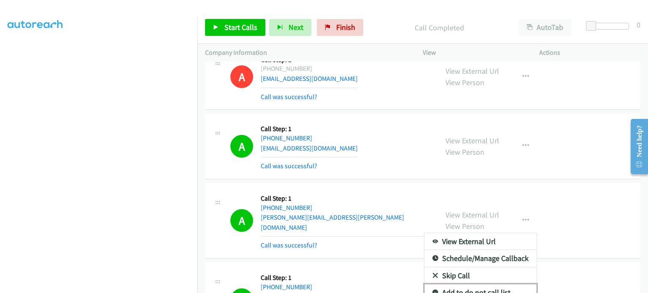
click at [467, 285] on link "Add to do not call list" at bounding box center [481, 293] width 112 height 17
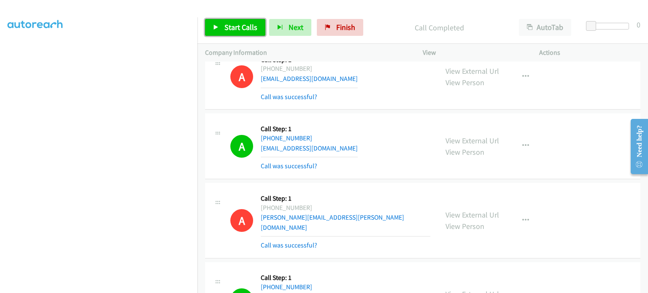
click at [240, 25] on span "Start Calls" at bounding box center [241, 27] width 33 height 10
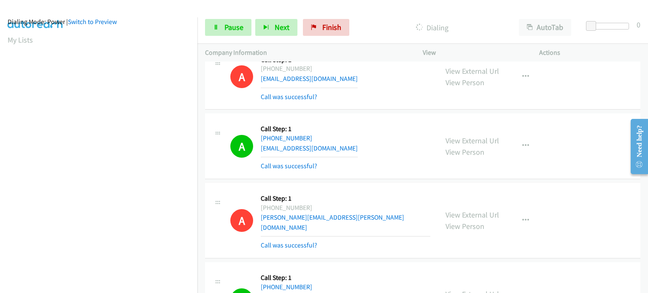
scroll to position [11, 0]
click at [238, 24] on span "Pause" at bounding box center [234, 27] width 19 height 10
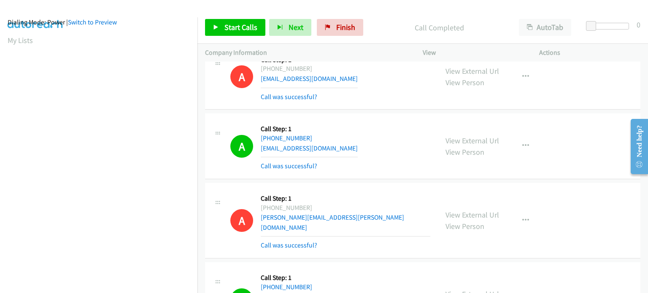
click at [154, 22] on div "Dialing Mode: Power | Switch to Preview" at bounding box center [99, 22] width 182 height 10
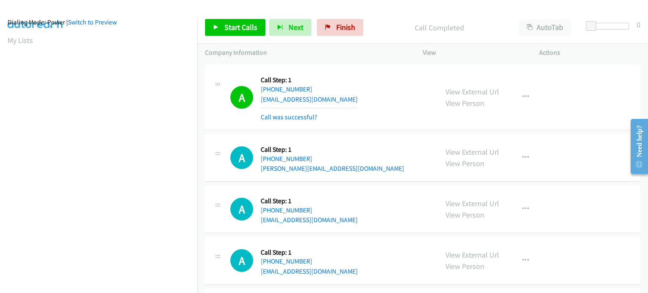
scroll to position [12825, 0]
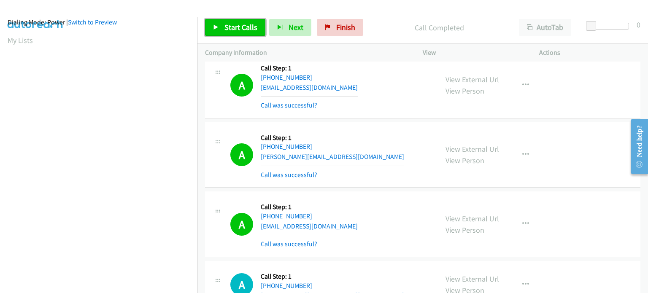
click at [235, 27] on span "Start Calls" at bounding box center [241, 27] width 33 height 10
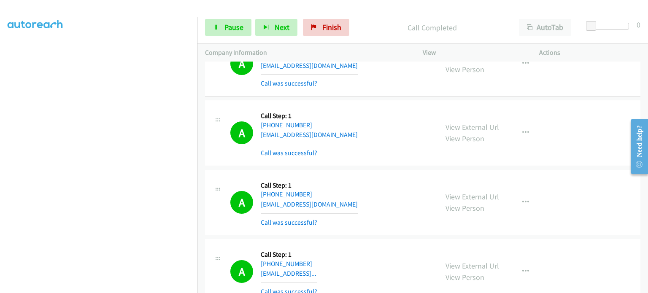
scroll to position [13084, 0]
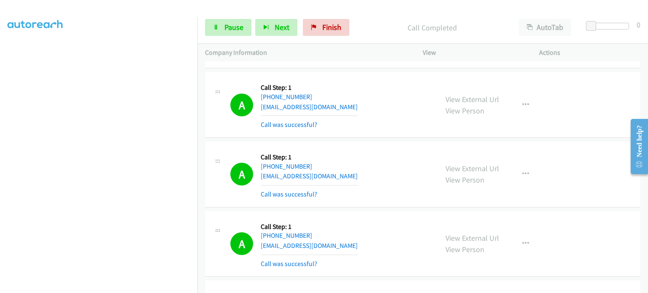
drag, startPoint x: 316, startPoint y: 201, endPoint x: 269, endPoint y: 201, distance: 47.3
copy link "702-292-2219"
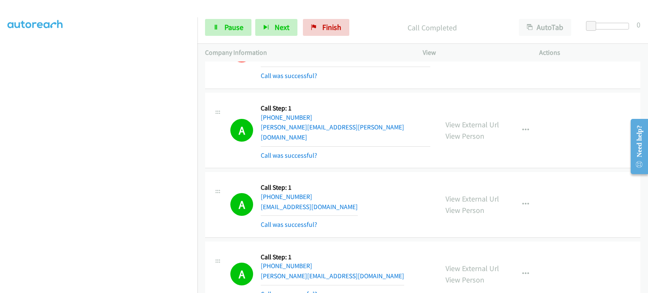
scroll to position [12680, 0]
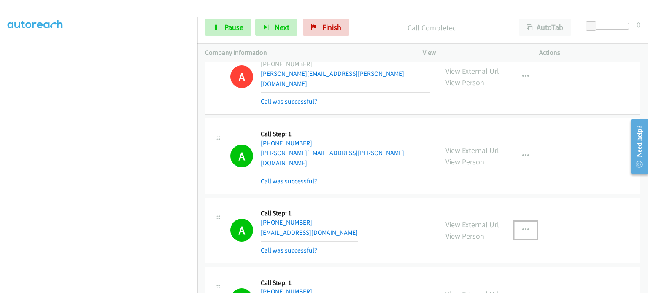
click at [526, 222] on button "button" at bounding box center [526, 230] width 23 height 17
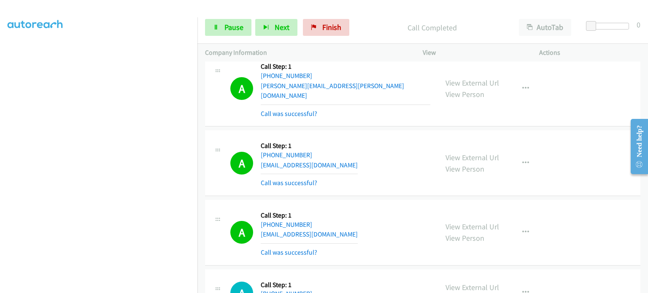
scroll to position [13440, 0]
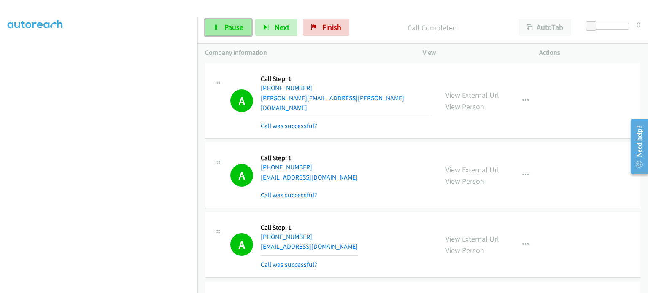
click at [230, 30] on span "Pause" at bounding box center [234, 27] width 19 height 10
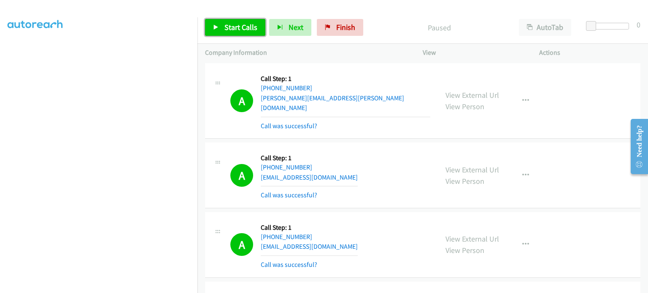
click at [240, 28] on span "Start Calls" at bounding box center [241, 27] width 33 height 10
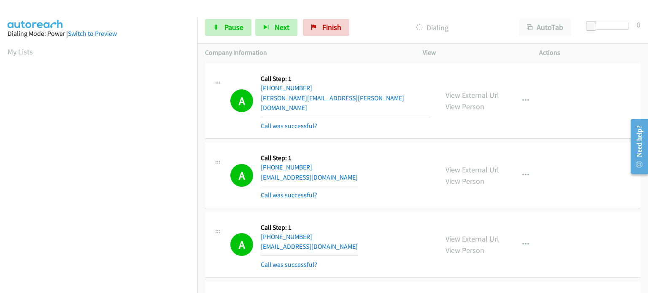
scroll to position [180, 0]
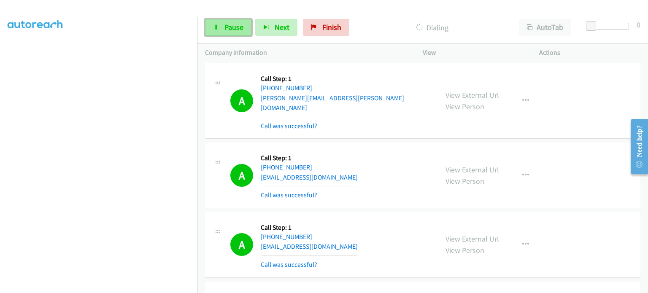
click at [211, 30] on link "Pause" at bounding box center [228, 27] width 46 height 17
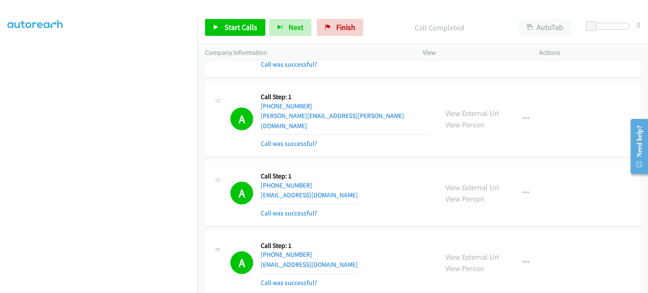
scroll to position [13458, 0]
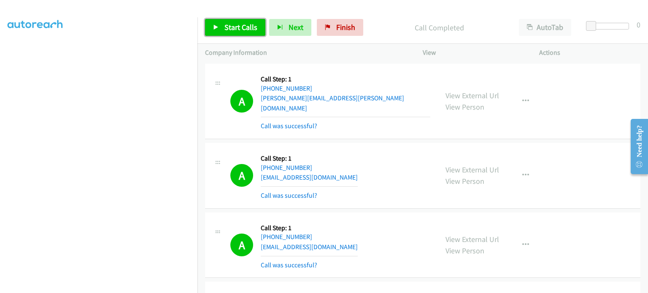
click at [232, 27] on span "Start Calls" at bounding box center [241, 27] width 33 height 10
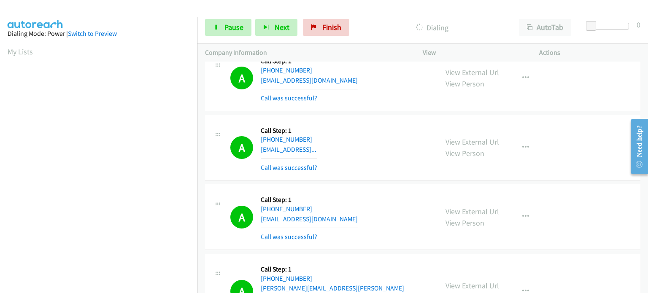
scroll to position [13331, 0]
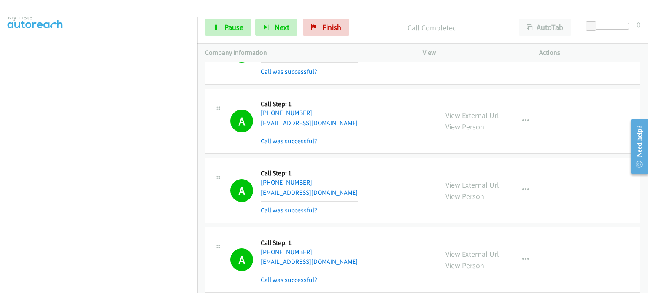
scroll to position [0, 0]
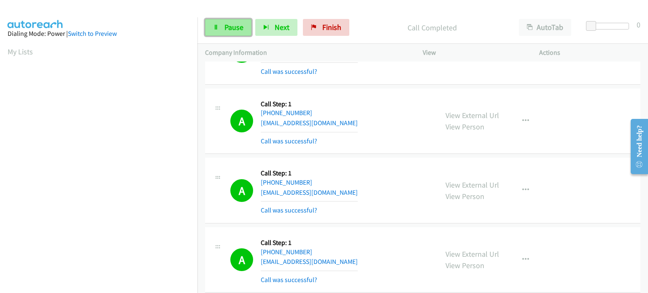
click at [226, 27] on span "Pause" at bounding box center [234, 27] width 19 height 10
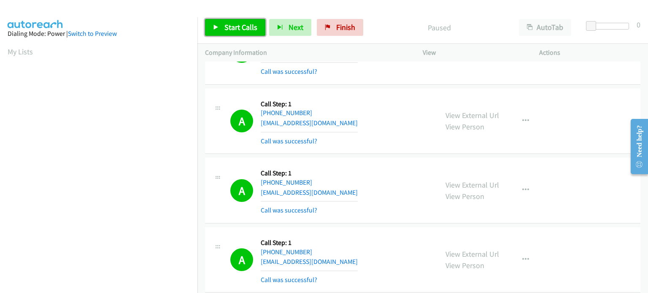
click at [226, 27] on span "Start Calls" at bounding box center [241, 27] width 33 height 10
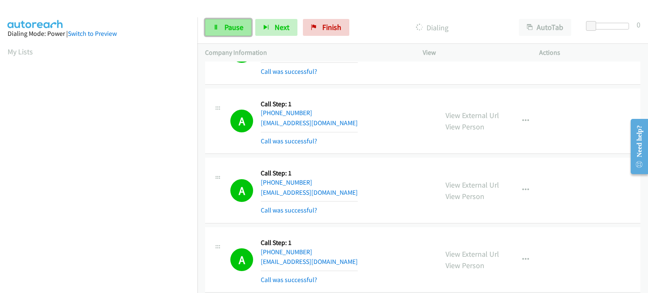
click at [226, 24] on span "Pause" at bounding box center [234, 27] width 19 height 10
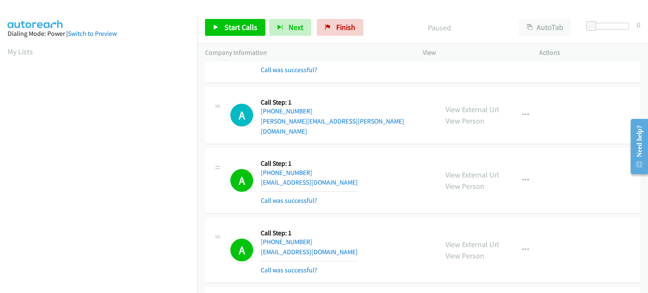
scroll to position [14778, 0]
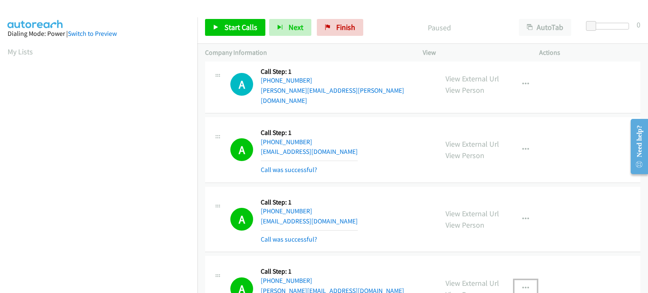
click at [524, 285] on icon "button" at bounding box center [526, 288] width 7 height 7
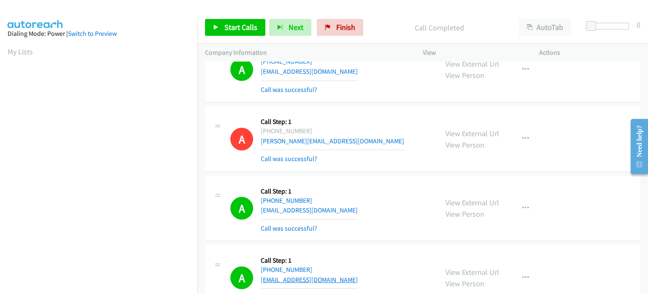
scroll to position [14934, 0]
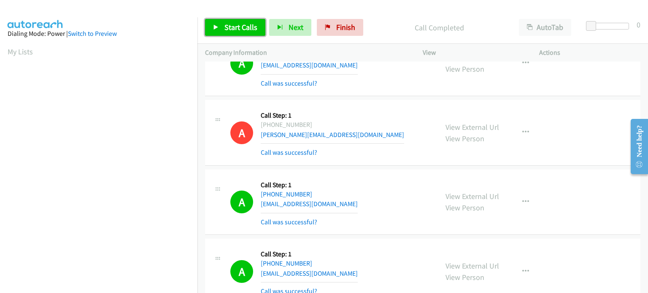
click at [242, 27] on span "Start Calls" at bounding box center [241, 27] width 33 height 10
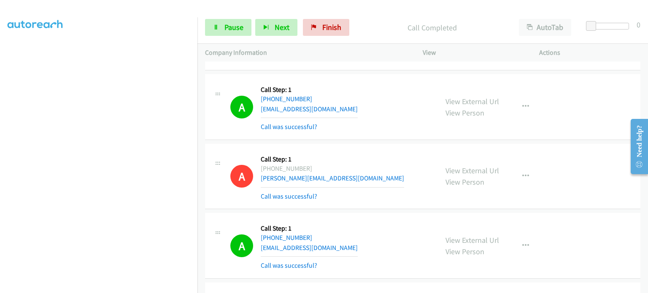
scroll to position [14741, 0]
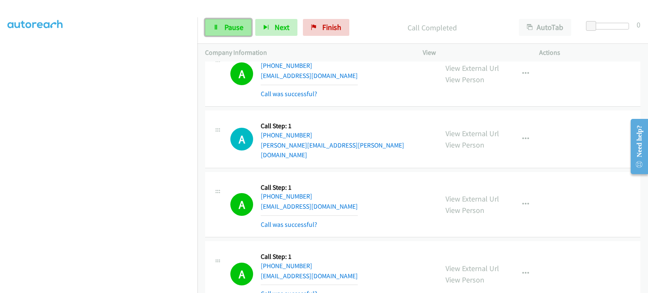
click at [238, 28] on span "Pause" at bounding box center [234, 27] width 19 height 10
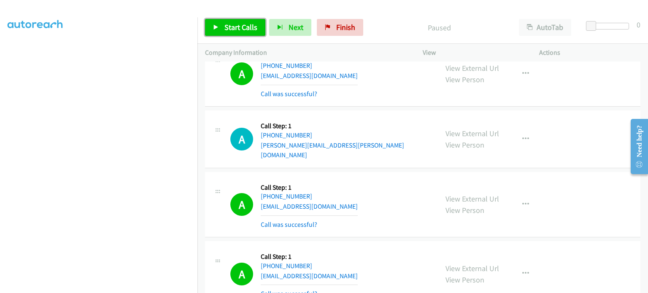
click at [238, 28] on span "Start Calls" at bounding box center [241, 27] width 33 height 10
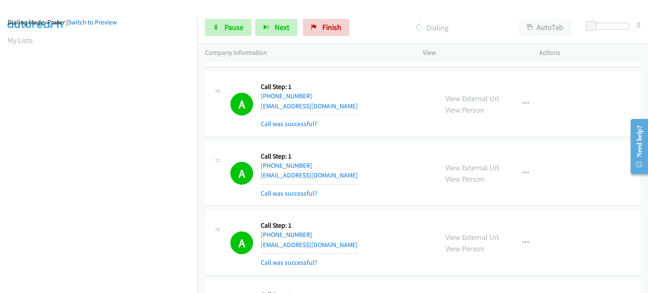
scroll to position [15556, 0]
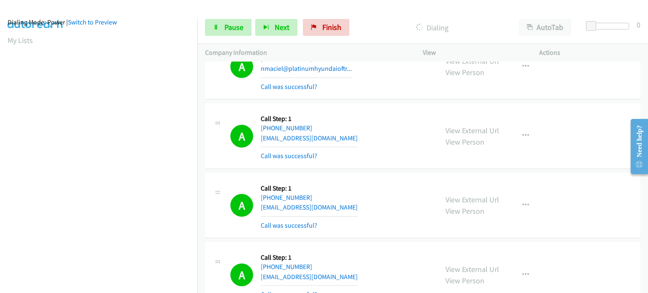
click at [429, 204] on div at bounding box center [324, 146] width 648 height 293
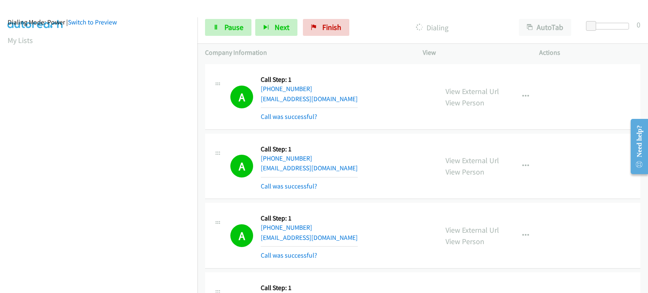
scroll to position [15598, 0]
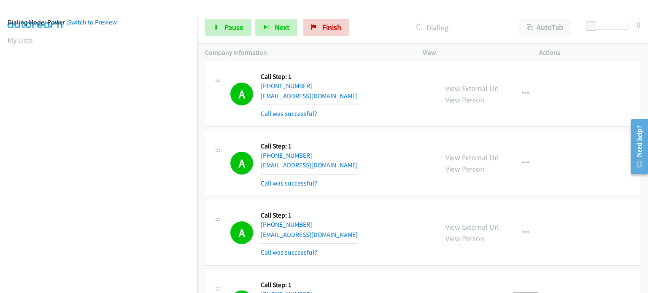
click at [225, 32] on link "Pause" at bounding box center [228, 27] width 46 height 17
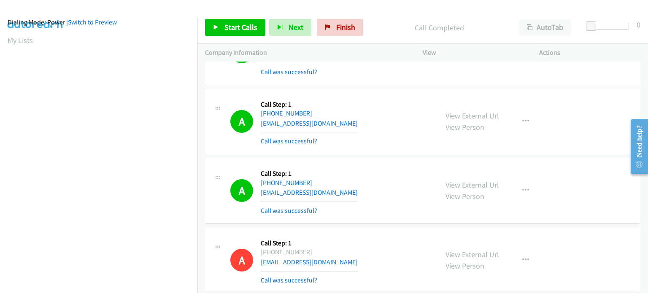
scroll to position [180, 0]
click at [226, 28] on span "Start Calls" at bounding box center [241, 27] width 33 height 10
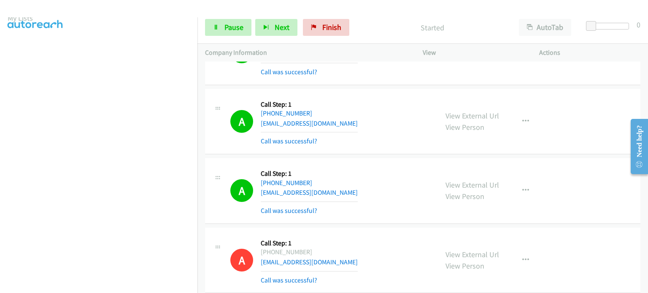
scroll to position [11, 0]
click at [233, 25] on span "Pause" at bounding box center [234, 27] width 19 height 10
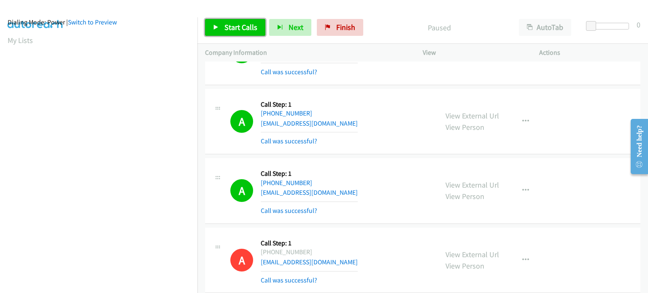
click at [245, 33] on link "Start Calls" at bounding box center [235, 27] width 60 height 17
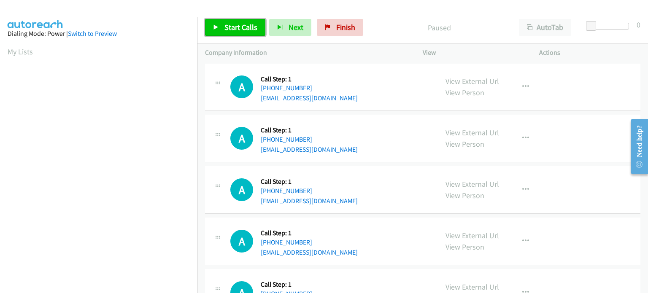
click at [231, 27] on span "Start Calls" at bounding box center [241, 27] width 33 height 10
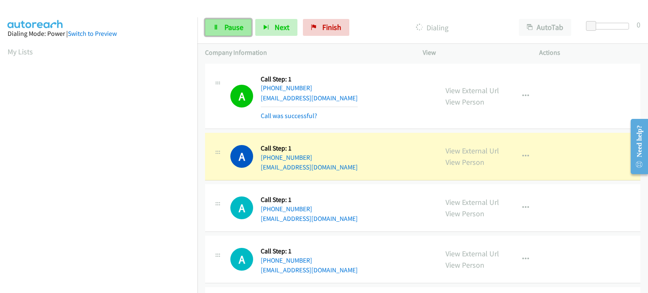
click at [233, 27] on span "Pause" at bounding box center [234, 27] width 19 height 10
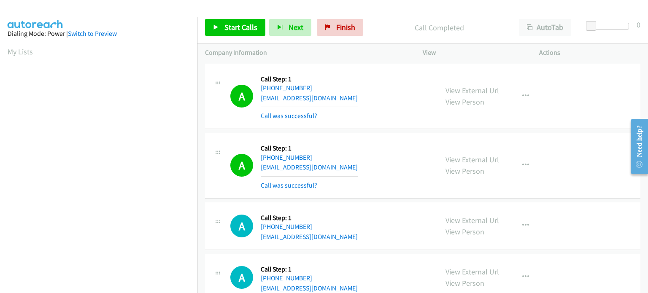
scroll to position [180, 0]
click at [242, 29] on span "Start Calls" at bounding box center [241, 27] width 33 height 10
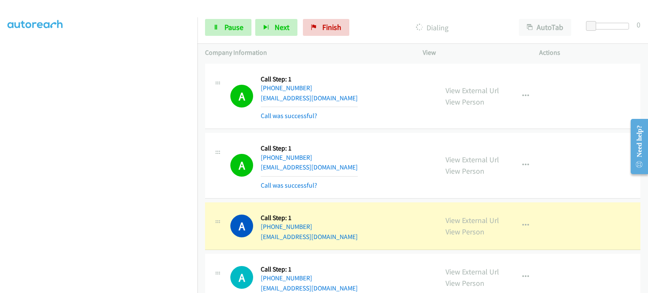
scroll to position [0, 0]
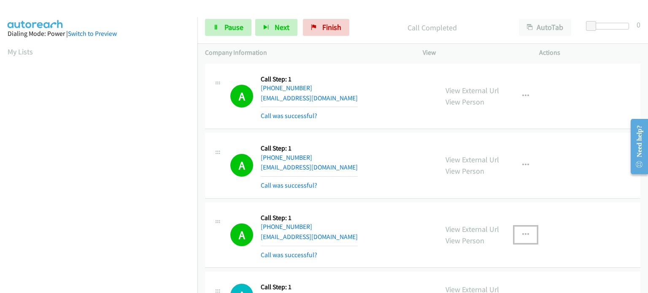
click at [523, 233] on icon "button" at bounding box center [526, 235] width 7 height 7
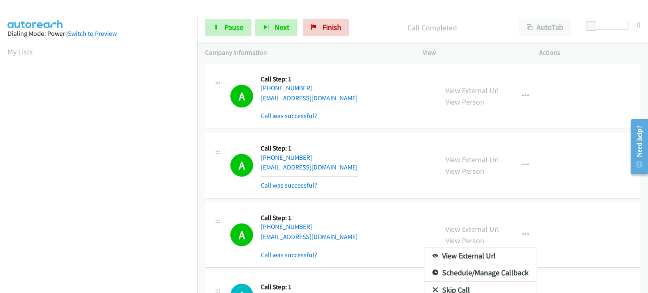
click at [429, 208] on div at bounding box center [324, 146] width 648 height 293
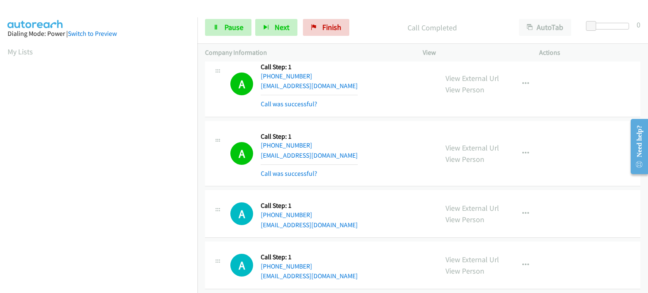
scroll to position [127, 0]
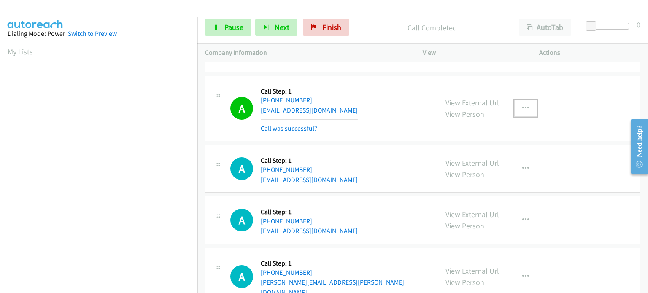
click at [523, 105] on icon "button" at bounding box center [526, 108] width 7 height 7
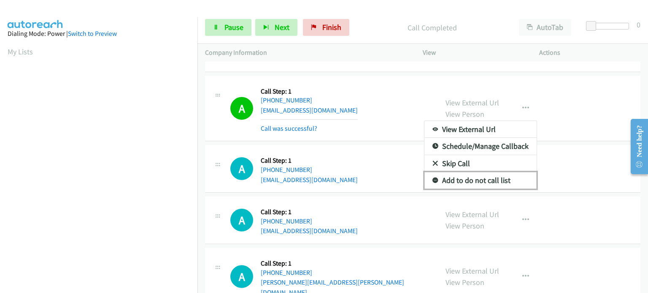
click at [440, 180] on link "Add to do not call list" at bounding box center [481, 180] width 112 height 17
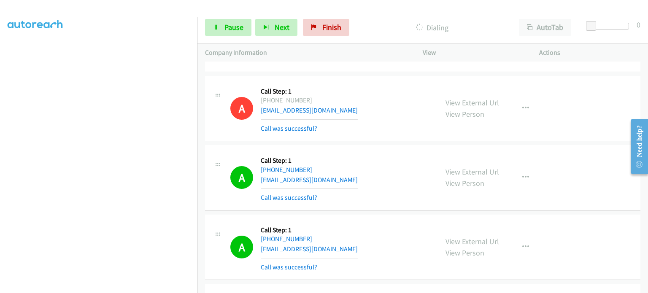
scroll to position [11, 0]
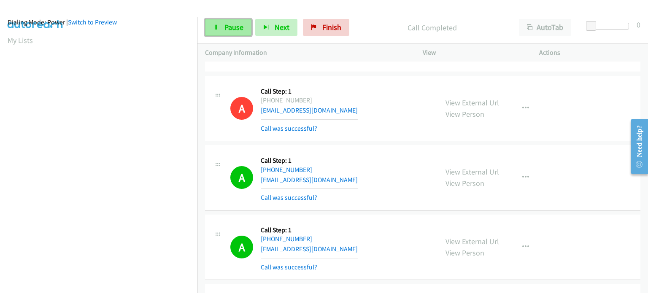
click at [231, 32] on link "Pause" at bounding box center [228, 27] width 46 height 17
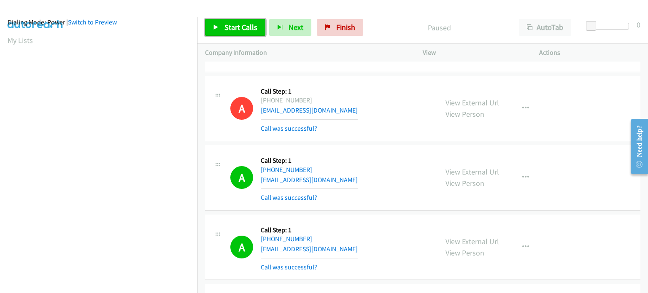
click at [231, 26] on span "Start Calls" at bounding box center [241, 27] width 33 height 10
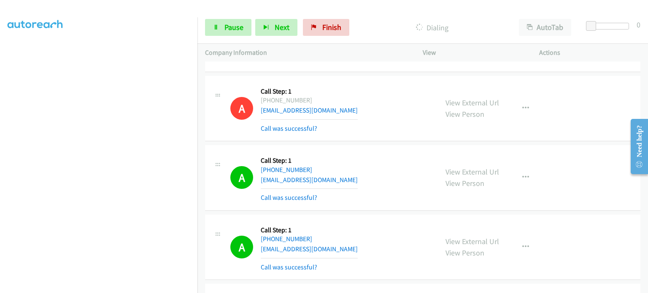
scroll to position [180, 0]
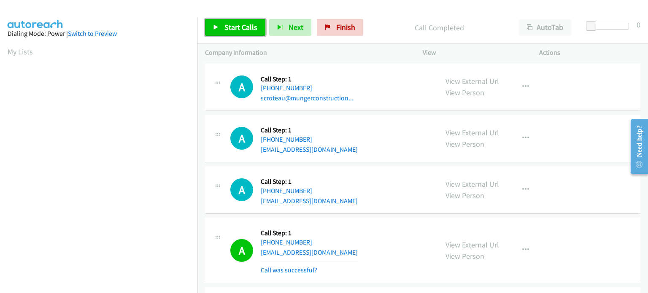
click at [229, 28] on span "Start Calls" at bounding box center [241, 27] width 33 height 10
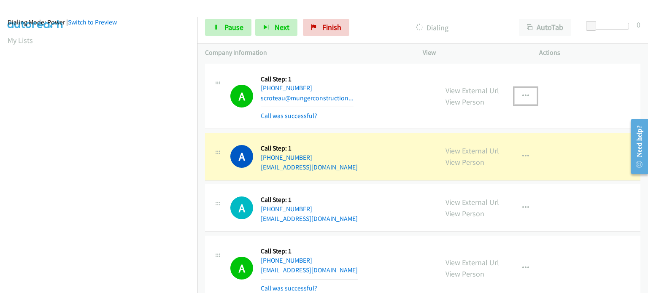
click at [525, 94] on icon "button" at bounding box center [526, 96] width 7 height 7
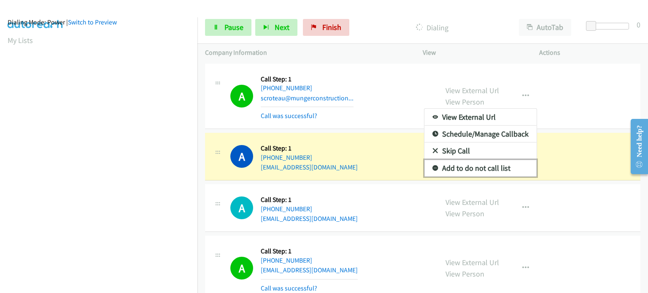
drag, startPoint x: 494, startPoint y: 164, endPoint x: 475, endPoint y: 163, distance: 19.4
click at [494, 164] on link "Add to do not call list" at bounding box center [481, 168] width 112 height 17
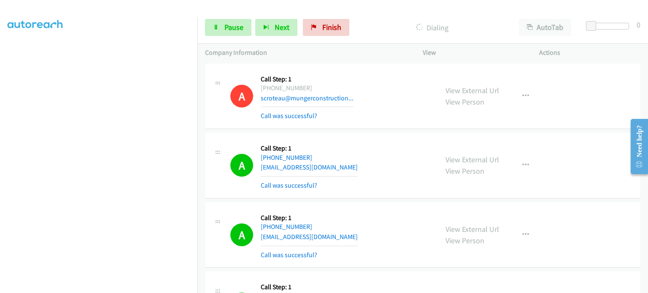
scroll to position [11, 0]
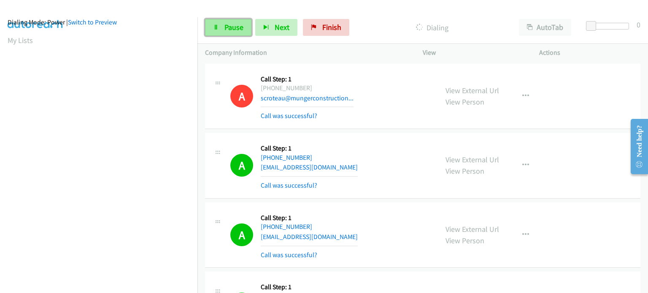
click at [231, 26] on span "Pause" at bounding box center [234, 27] width 19 height 10
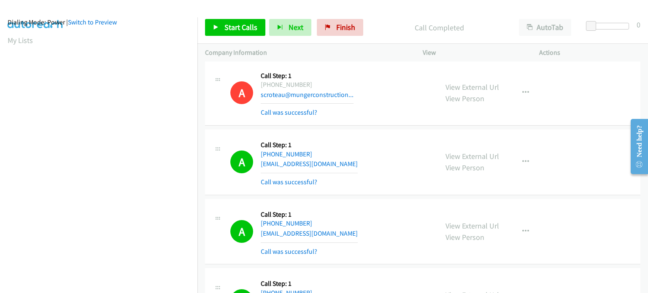
scroll to position [0, 0]
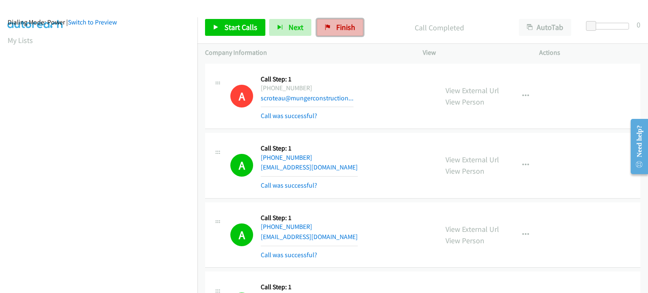
click at [331, 23] on link "Finish" at bounding box center [340, 27] width 46 height 17
